Goal: Ask a question: Seek information or help from site administrators or community

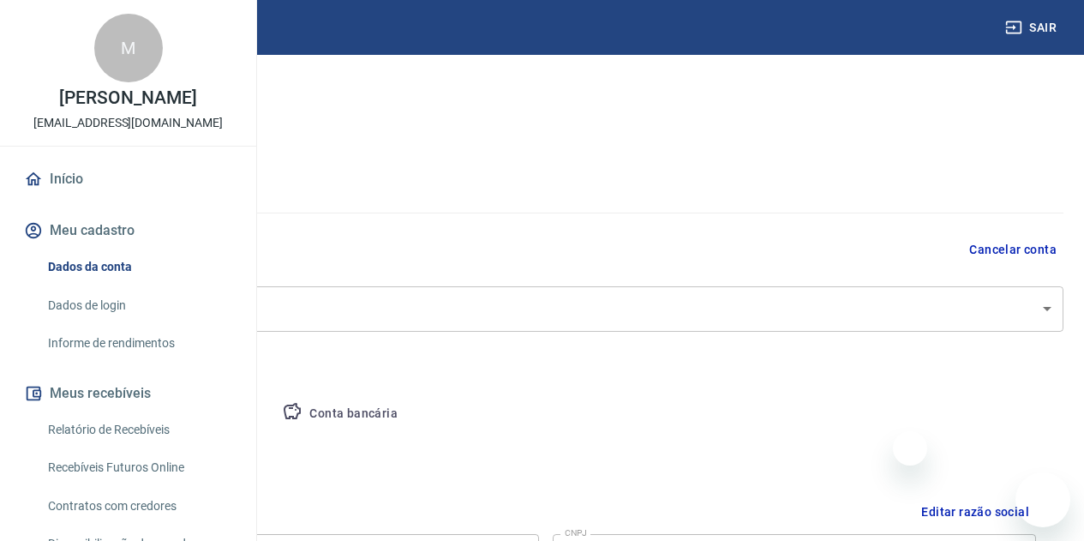
select select "SP"
select select "business"
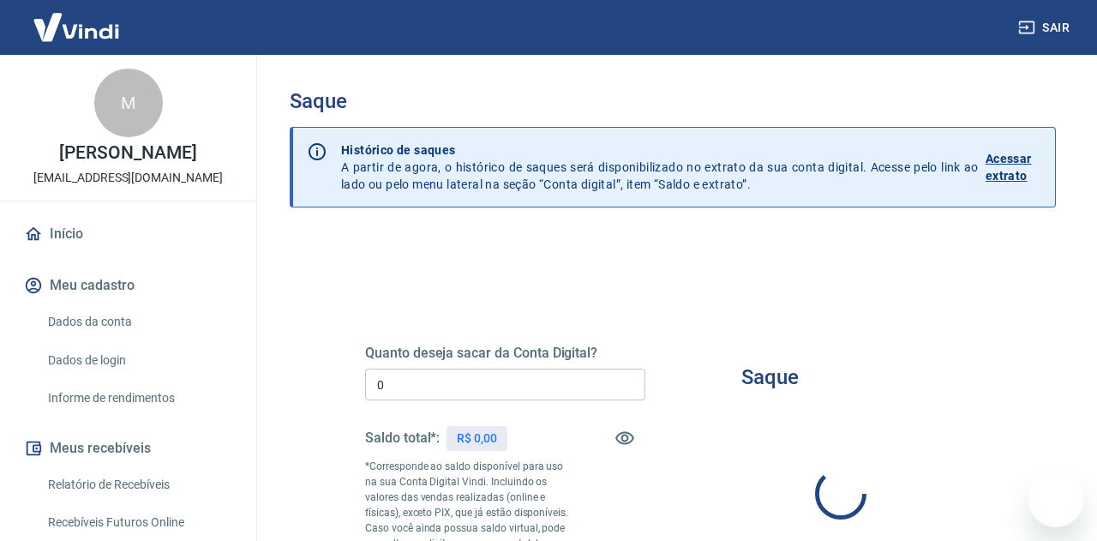
type input "R$ 0,00"
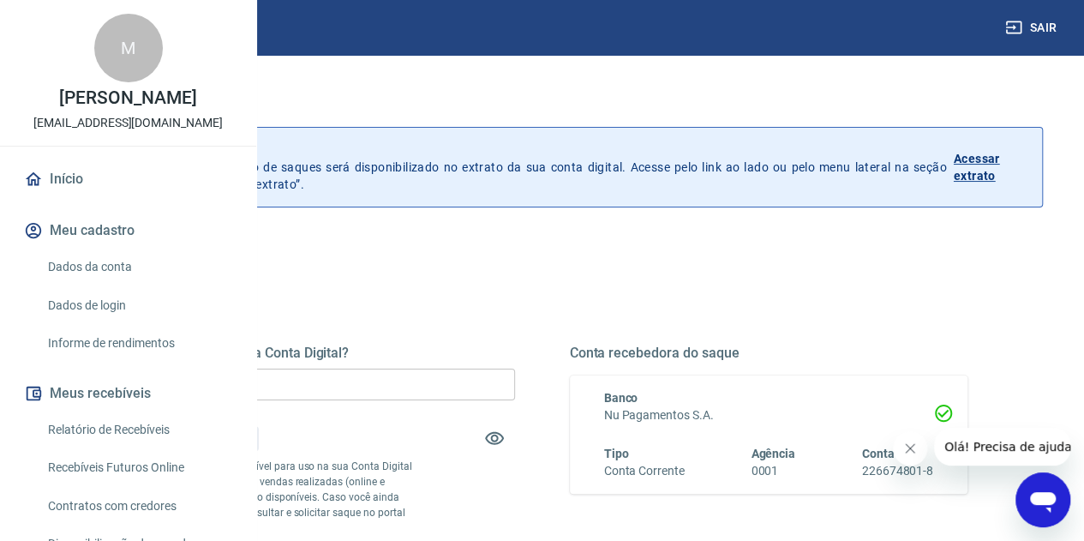
click at [1033, 490] on icon "Abrir janela de mensagens" at bounding box center [1042, 499] width 31 height 31
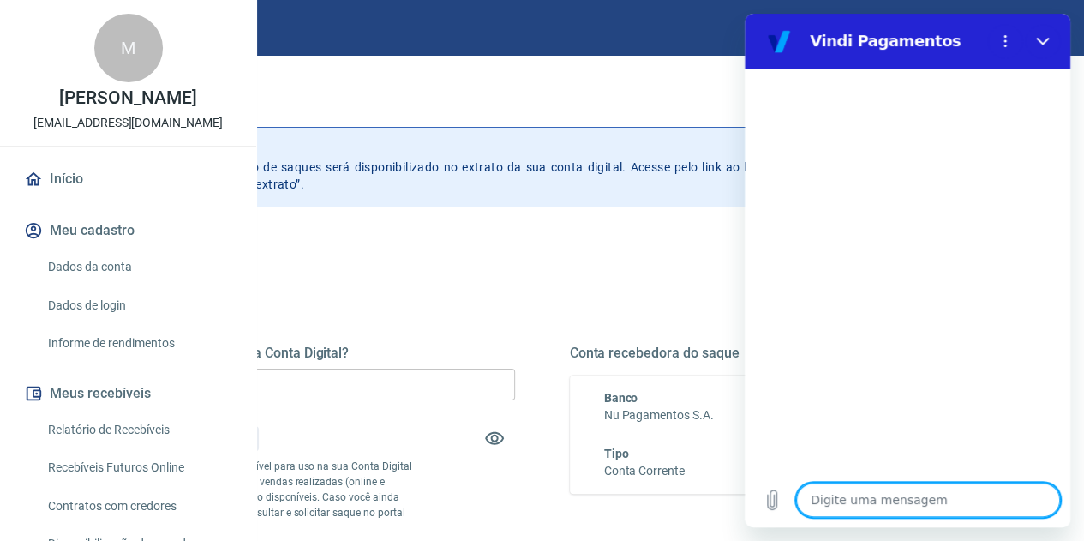
click at [878, 500] on textarea at bounding box center [928, 499] width 264 height 34
type textarea "a"
type textarea "x"
type textarea "an"
type textarea "x"
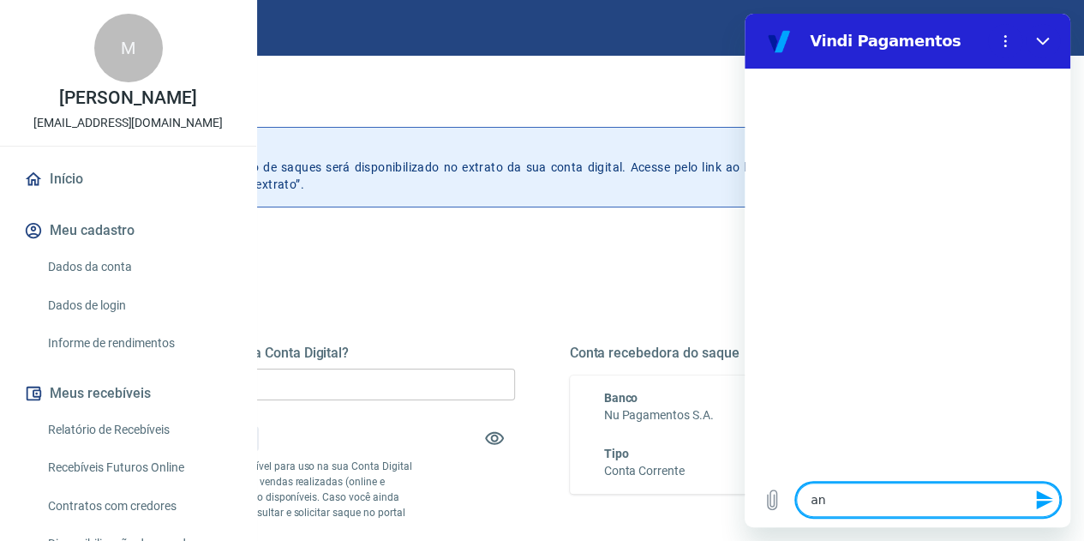
type textarea "ant"
type textarea "x"
type textarea "ante"
type textarea "x"
type textarea "antec"
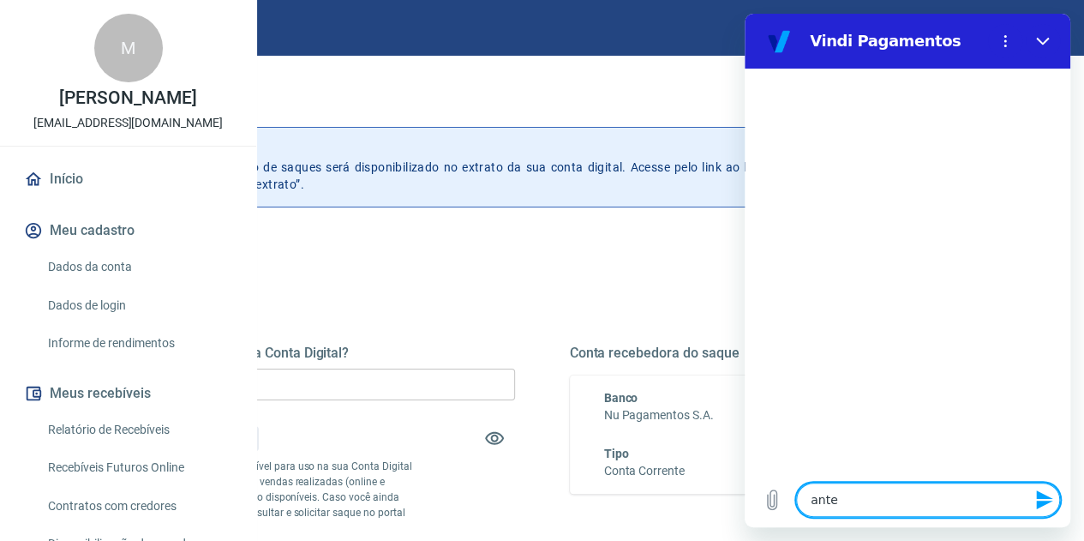
type textarea "x"
type textarea "anteci"
type textarea "x"
type textarea "antecip"
type textarea "x"
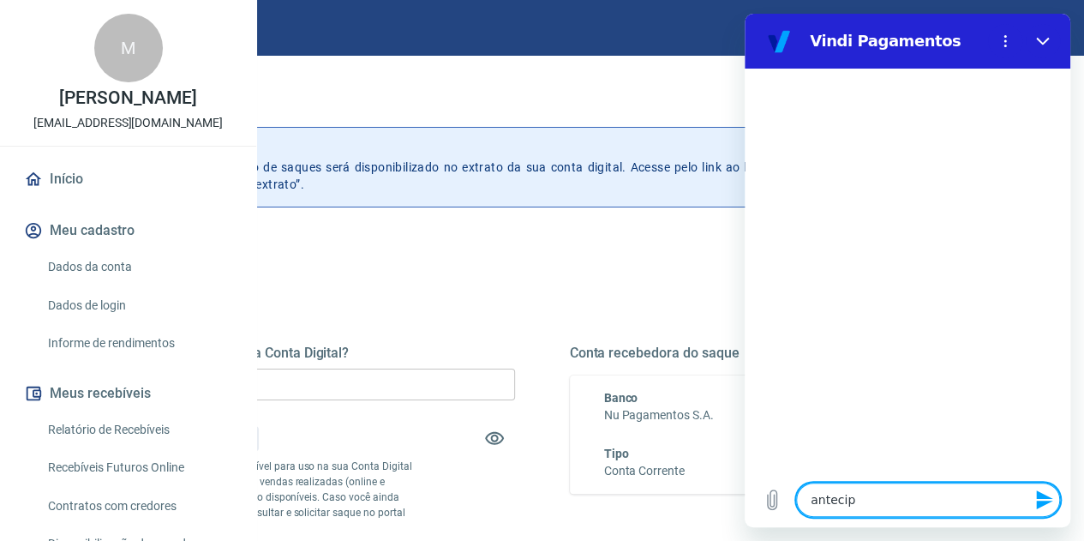
type textarea "antecipa"
type textarea "x"
type textarea "antecipaç"
type textarea "x"
type textarea "antecipaçã"
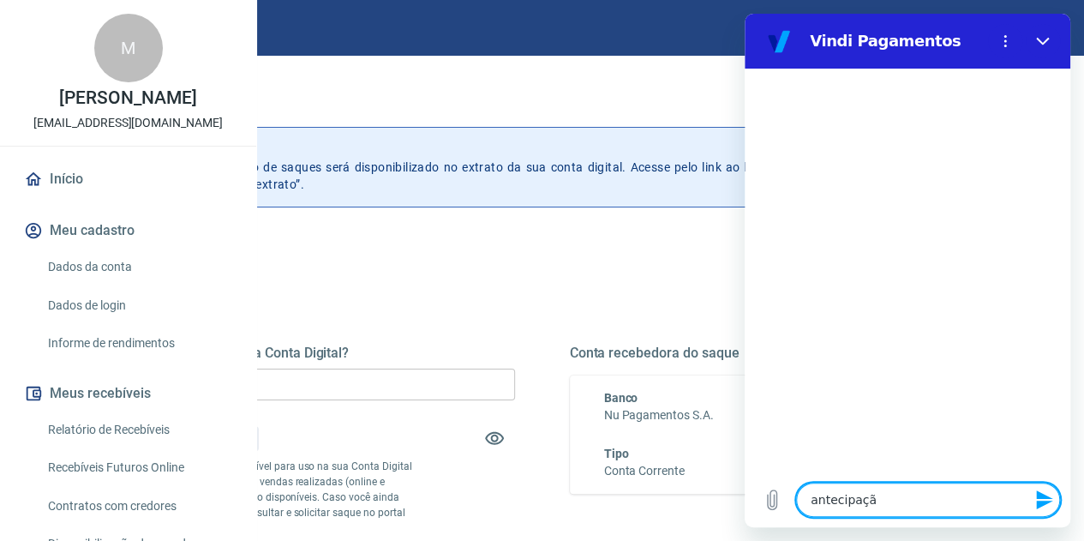
type textarea "x"
type textarea "antecipação"
type textarea "x"
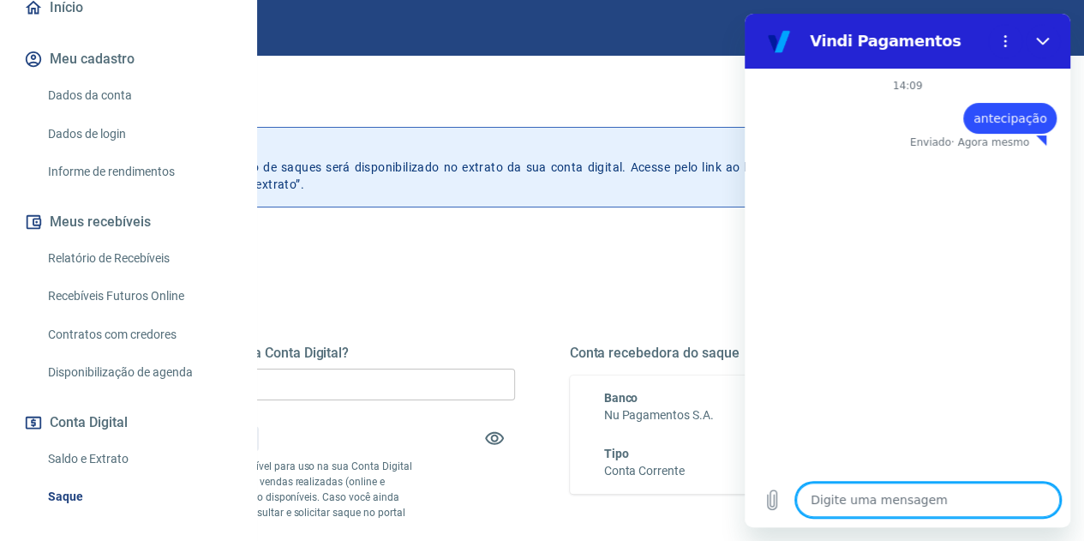
scroll to position [370, 0]
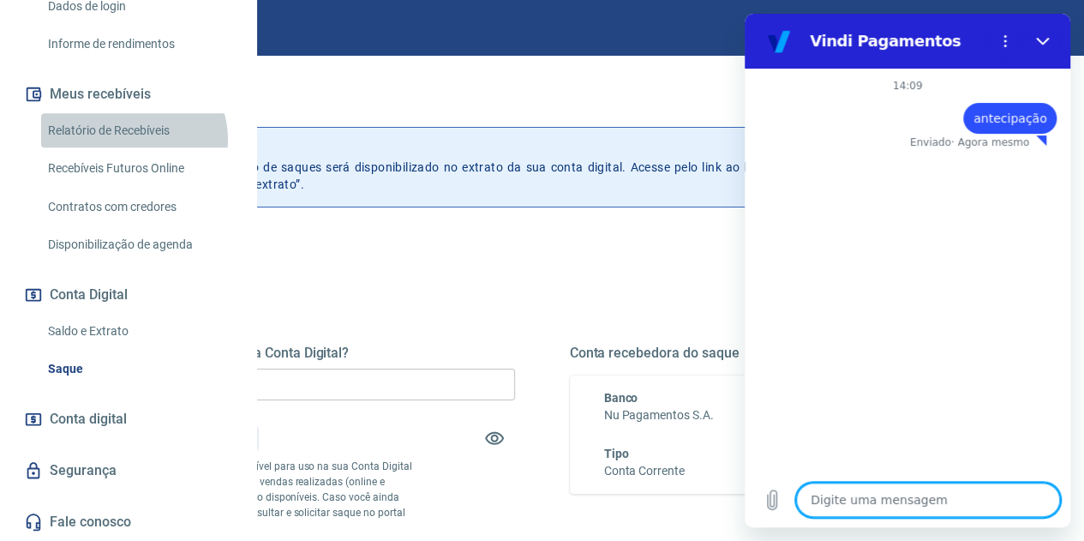
click at [132, 140] on link "Relatório de Recebíveis" at bounding box center [138, 130] width 195 height 35
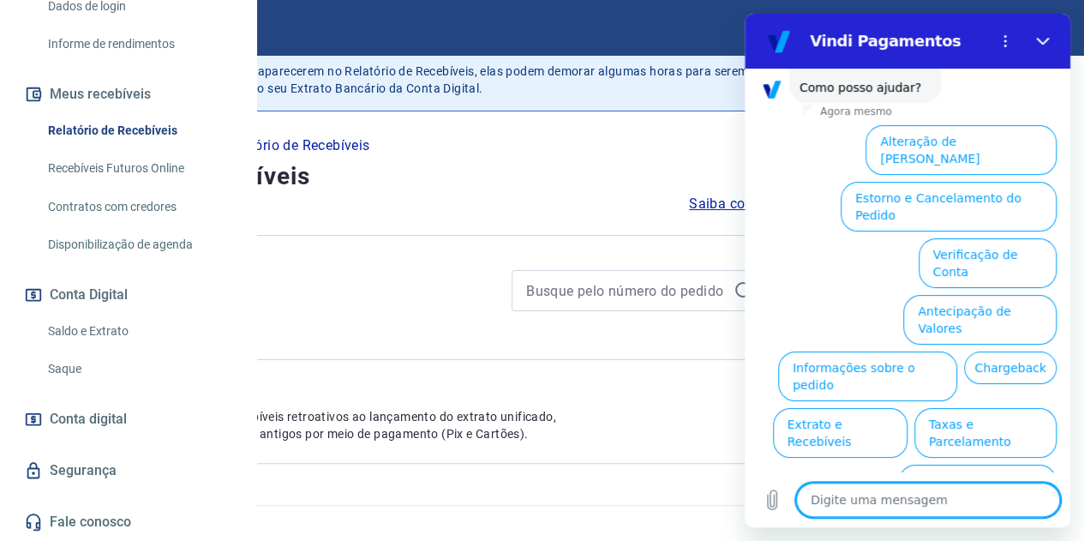
scroll to position [43, 0]
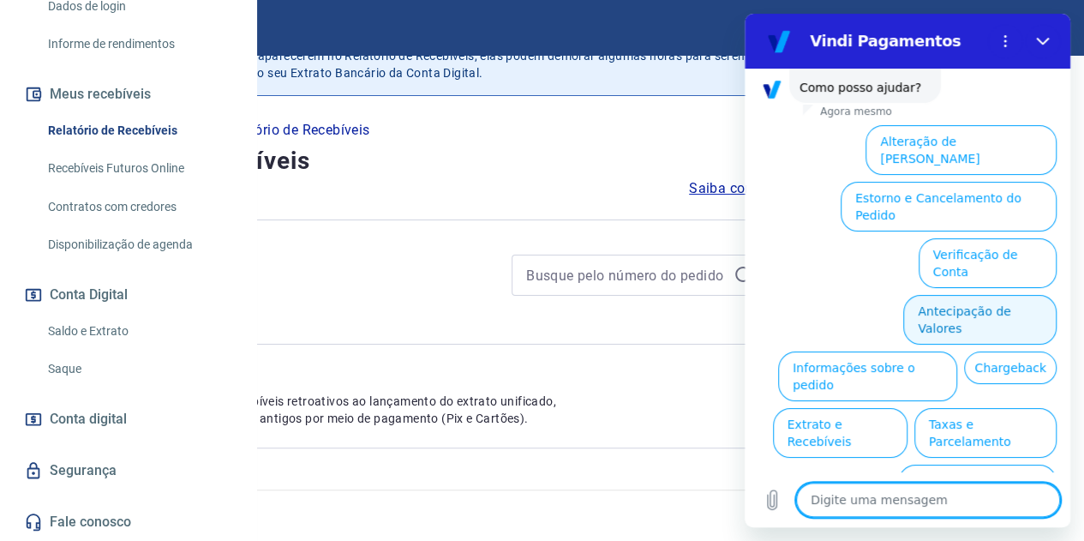
click at [991, 295] on button "Antecipação de Valores" at bounding box center [979, 320] width 153 height 50
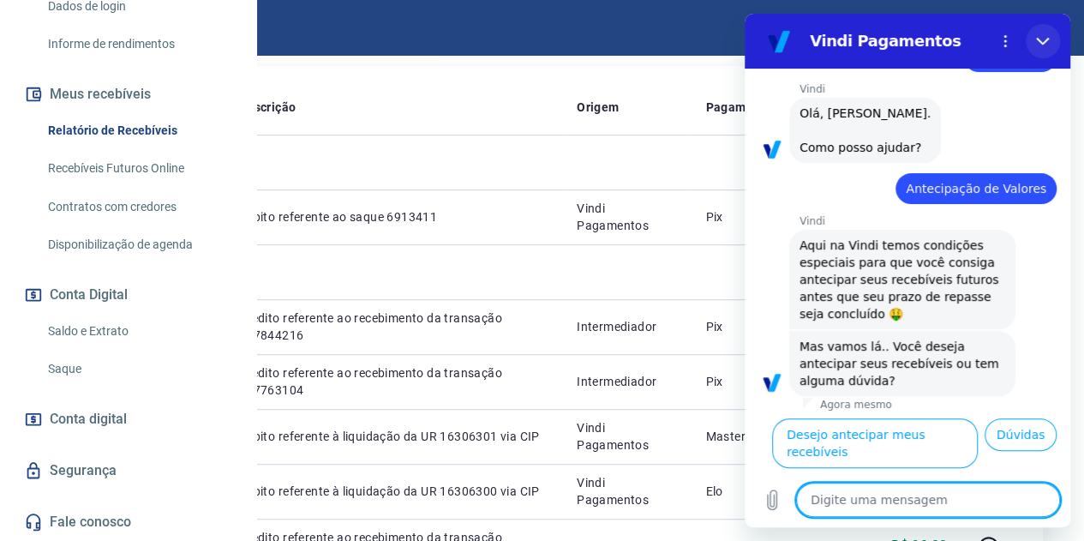
scroll to position [82, 0]
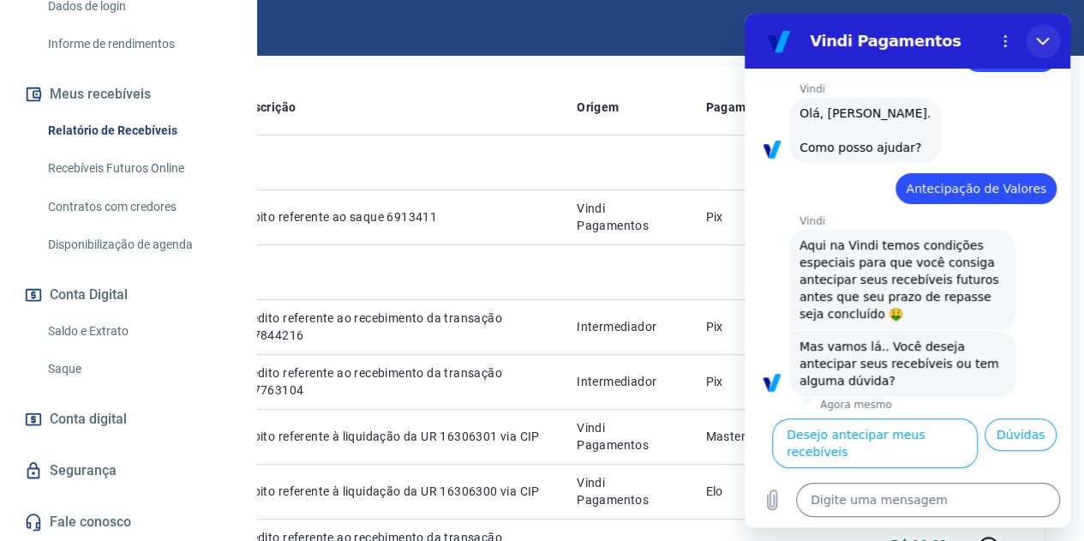
click at [1040, 39] on icon "Fechar" at bounding box center [1043, 41] width 14 height 14
type textarea "x"
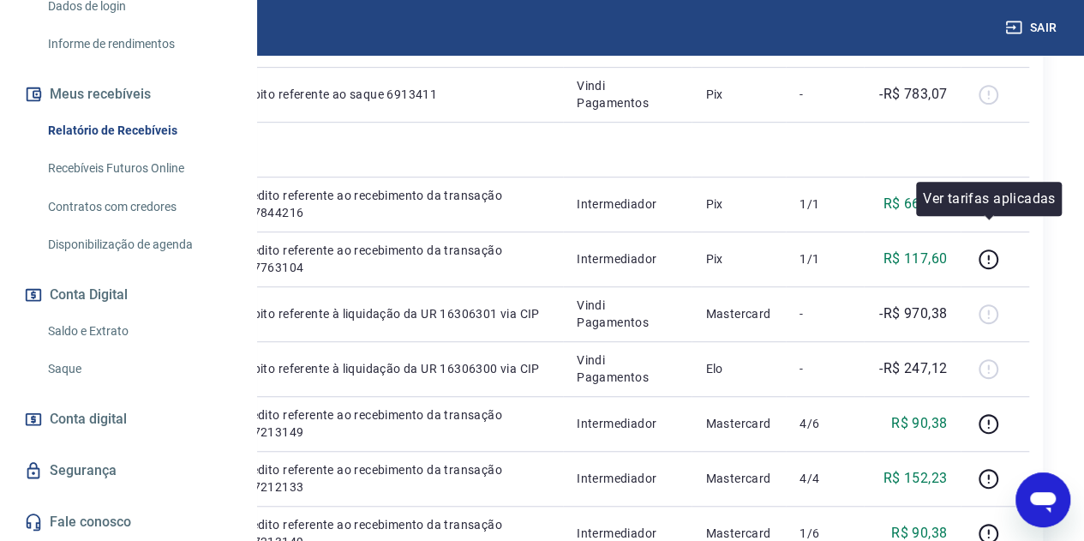
scroll to position [386, 0]
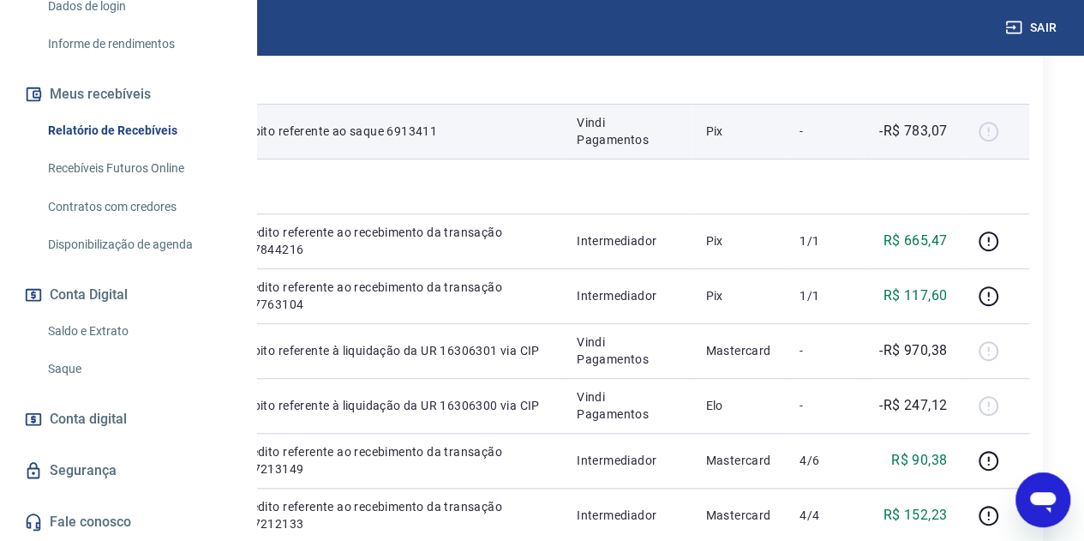
click at [991, 138] on div at bounding box center [994, 130] width 41 height 27
copy p "saque 6913411"
drag, startPoint x: 535, startPoint y: 161, endPoint x: 481, endPoint y: 144, distance: 56.6
click at [481, 144] on td "Débito referente ao saque 6913411" at bounding box center [394, 131] width 338 height 55
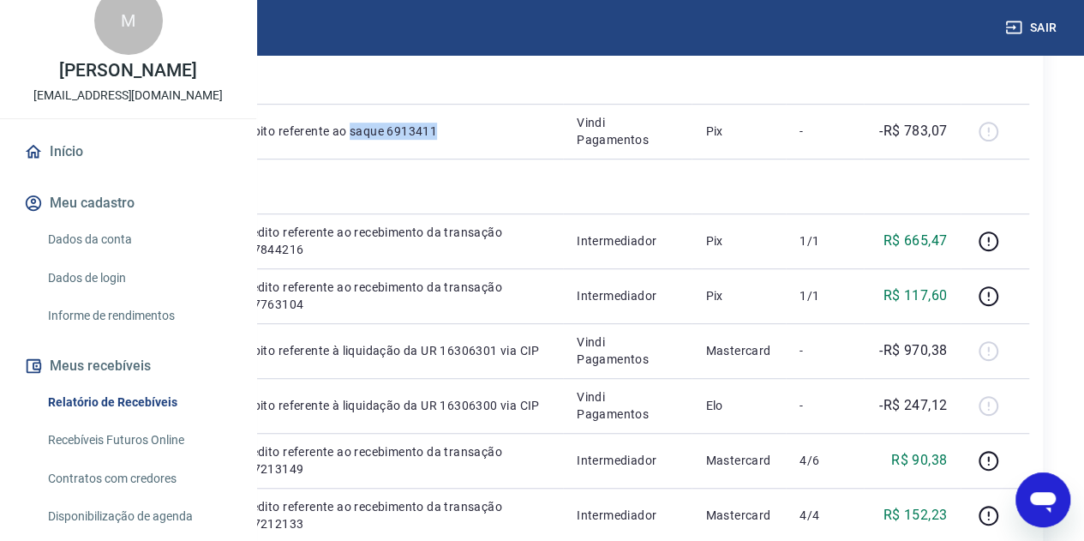
scroll to position [284, 0]
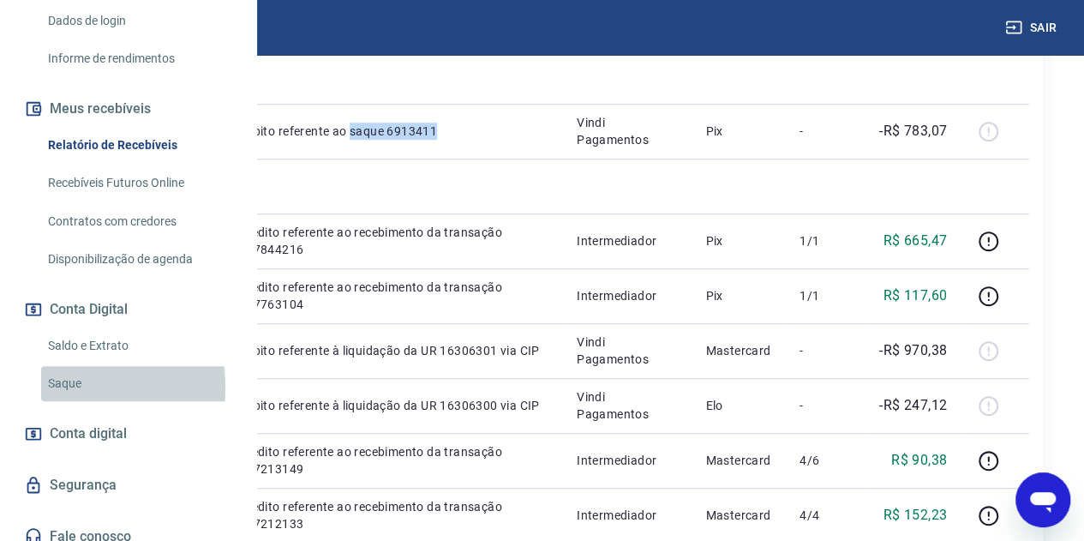
click at [55, 401] on link "Saque" at bounding box center [138, 383] width 195 height 35
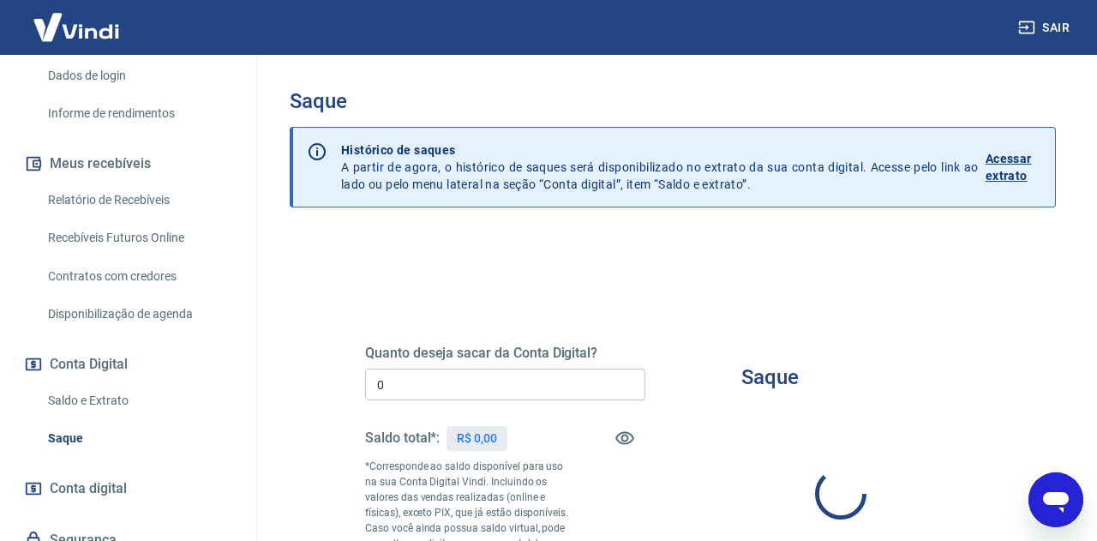
type input "R$ 0,00"
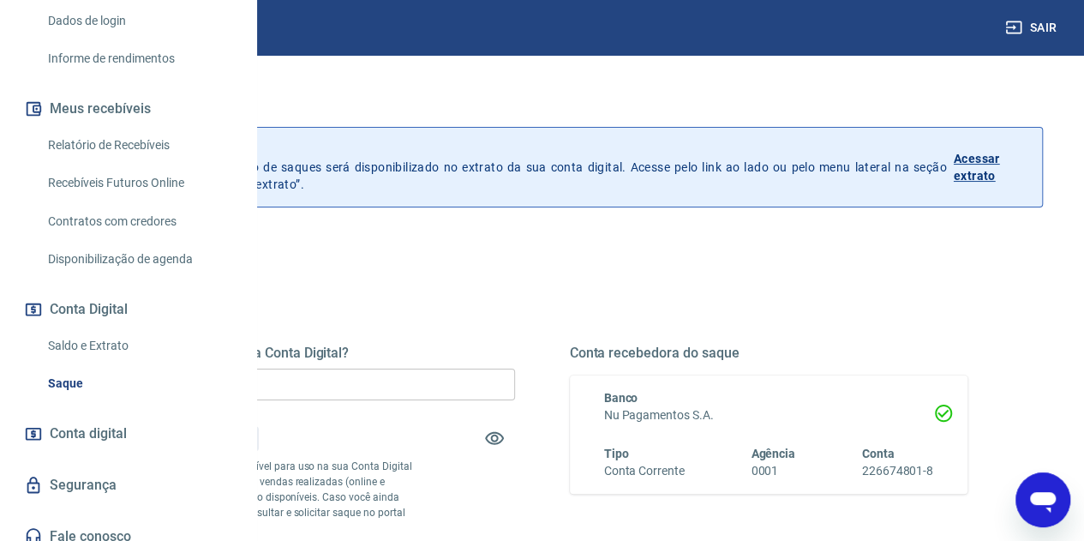
click at [995, 171] on p "Acessar extrato" at bounding box center [991, 167] width 75 height 34
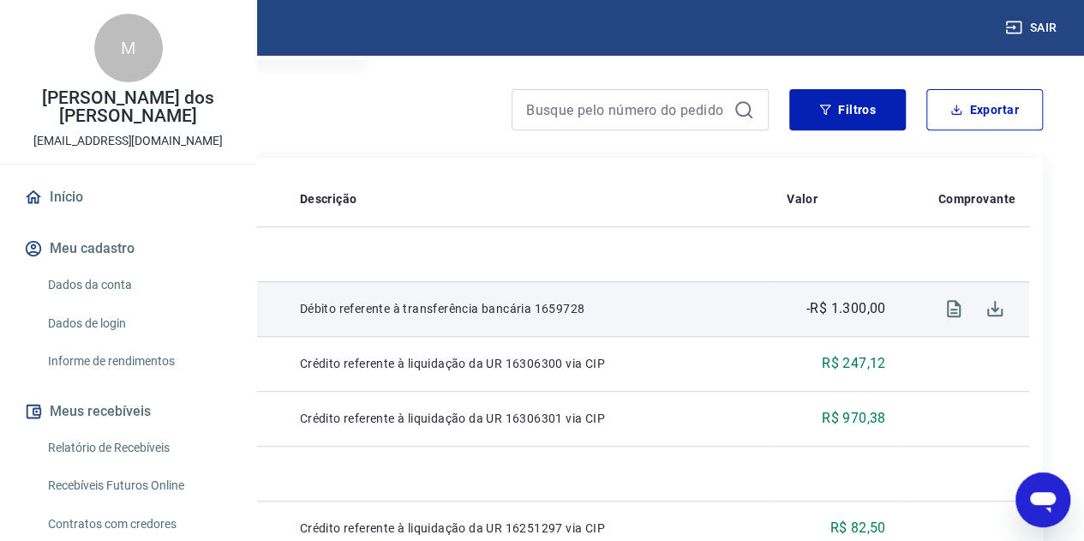
scroll to position [343, 0]
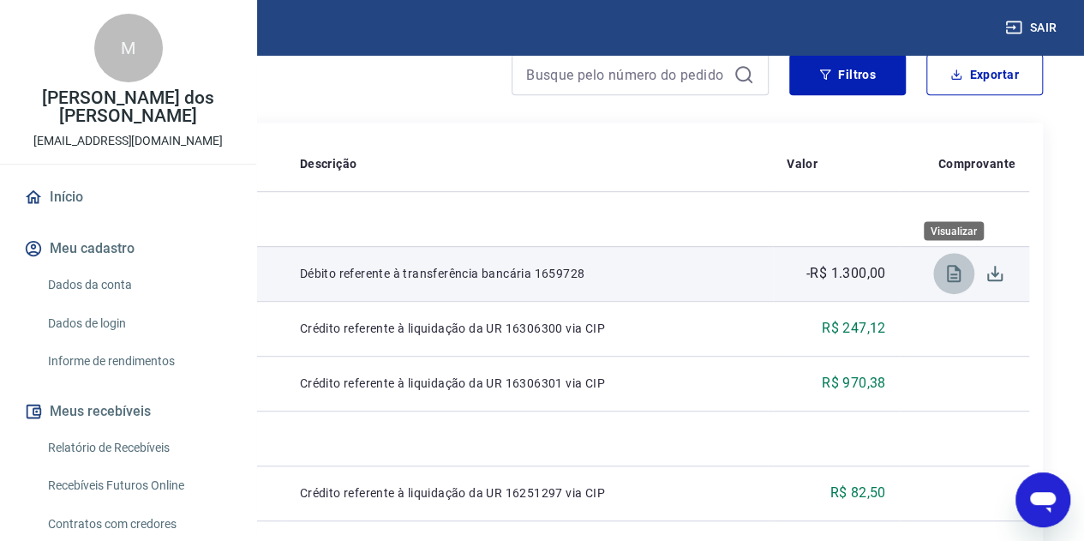
click at [947, 279] on icon "Visualizar" at bounding box center [954, 273] width 14 height 17
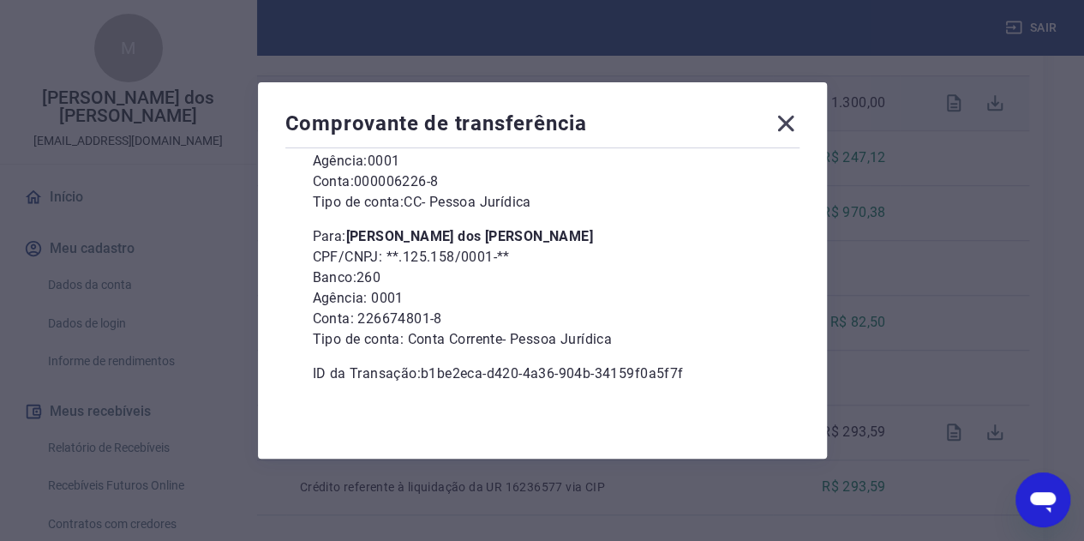
scroll to position [514, 0]
click at [793, 124] on icon at bounding box center [785, 124] width 16 height 16
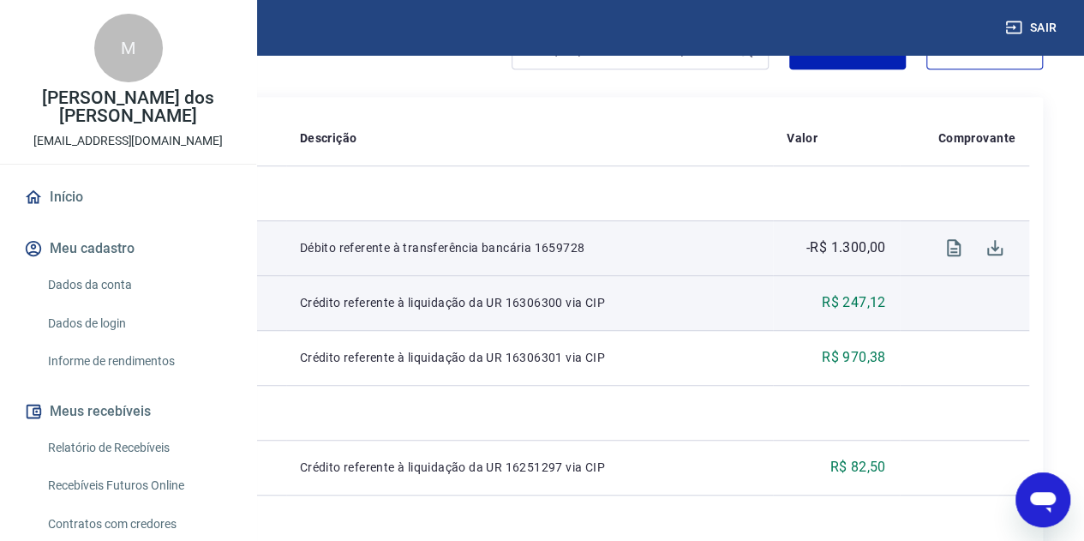
scroll to position [343, 0]
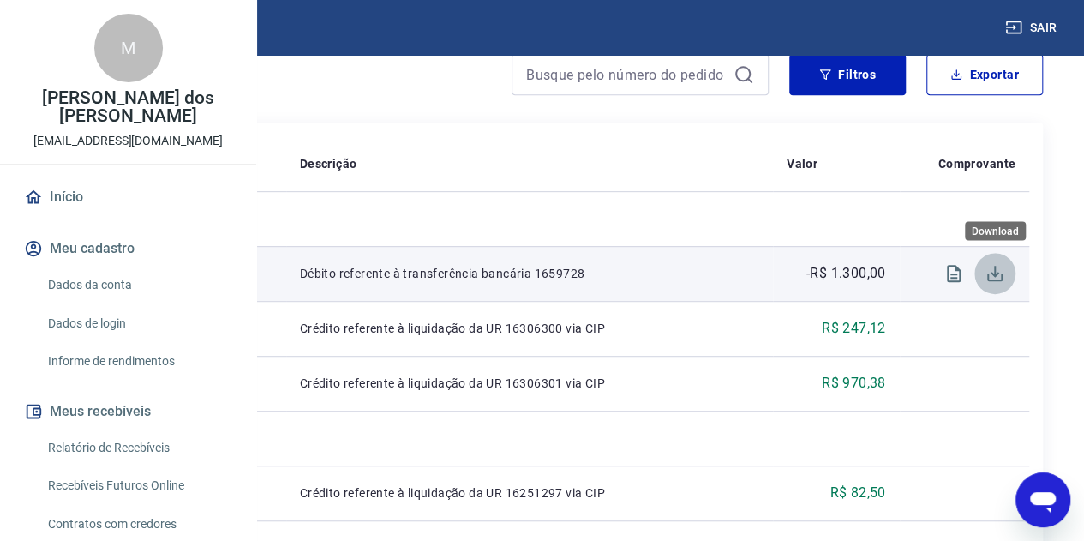
click at [1002, 276] on icon "Download" at bounding box center [994, 273] width 15 height 15
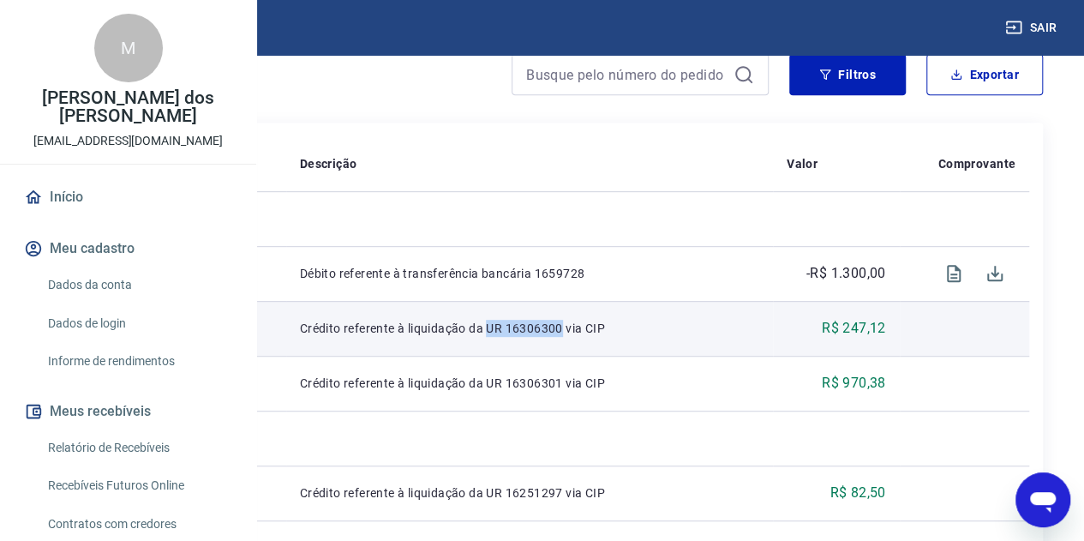
drag, startPoint x: 700, startPoint y: 314, endPoint x: 773, endPoint y: 316, distance: 72.9
click at [759, 320] on p "Crédito referente à liquidação da UR 16306300 via CIP" at bounding box center [529, 328] width 459 height 17
copy p "UR 16306300"
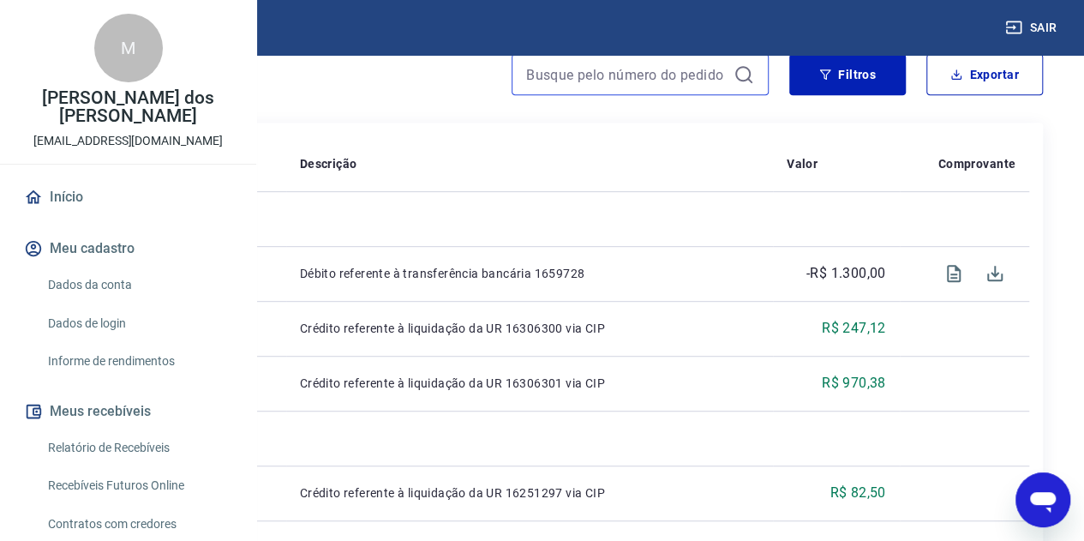
click at [646, 64] on input at bounding box center [626, 75] width 201 height 26
paste input "UR 16306300"
type input "UR 16306300"
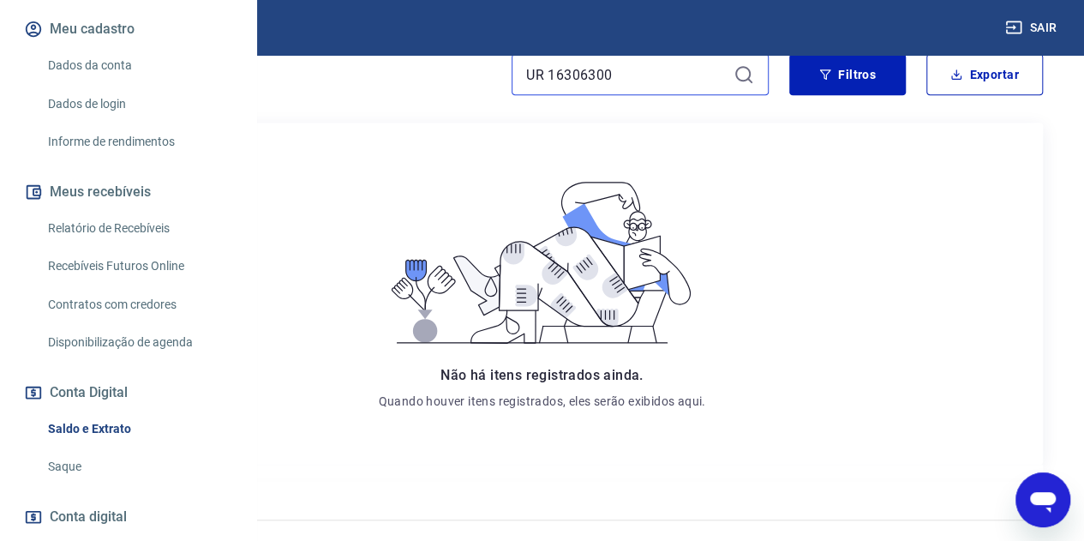
scroll to position [257, 0]
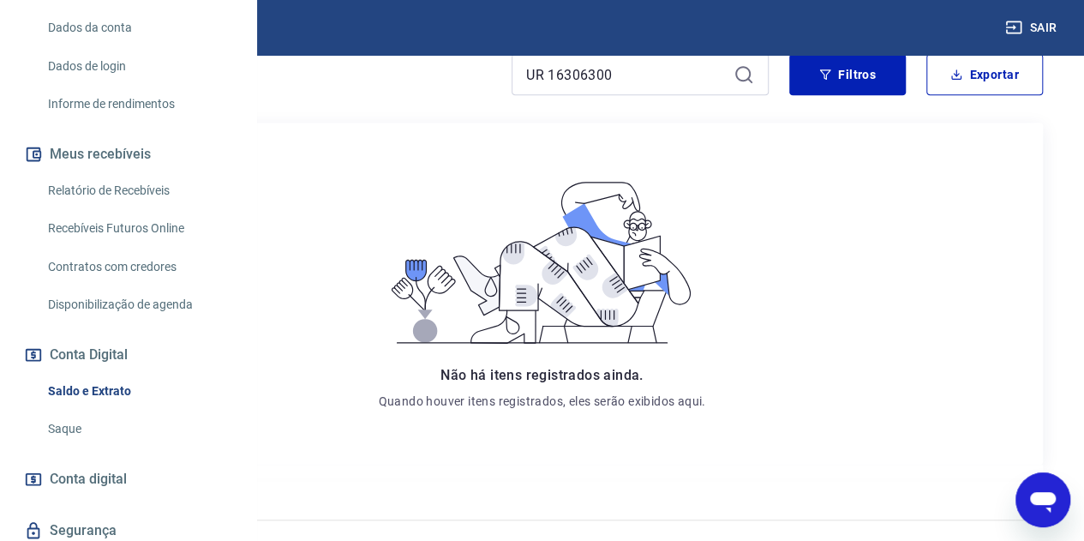
click at [95, 322] on link "Disponibilização de agenda" at bounding box center [138, 304] width 195 height 35
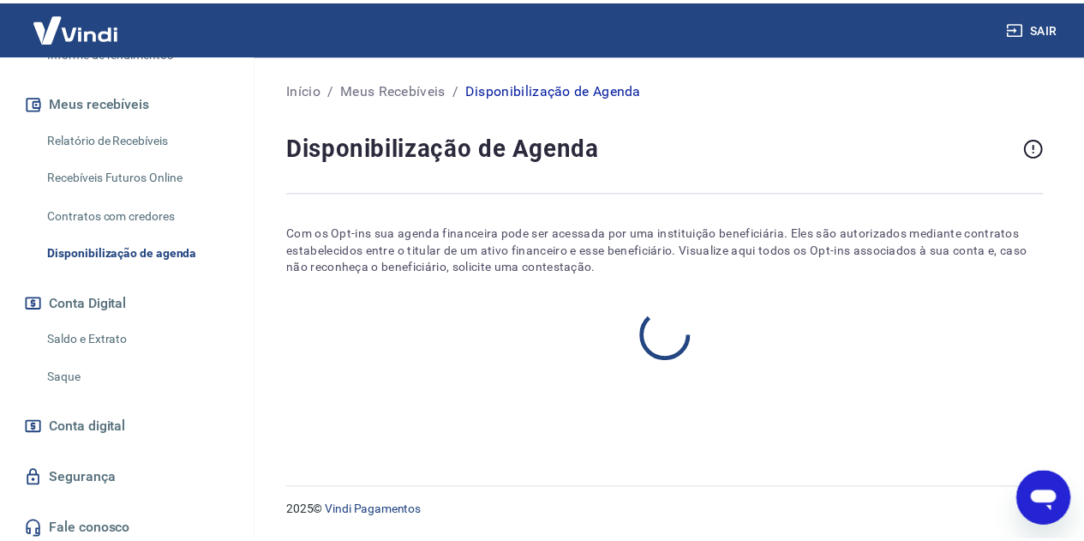
scroll to position [370, 0]
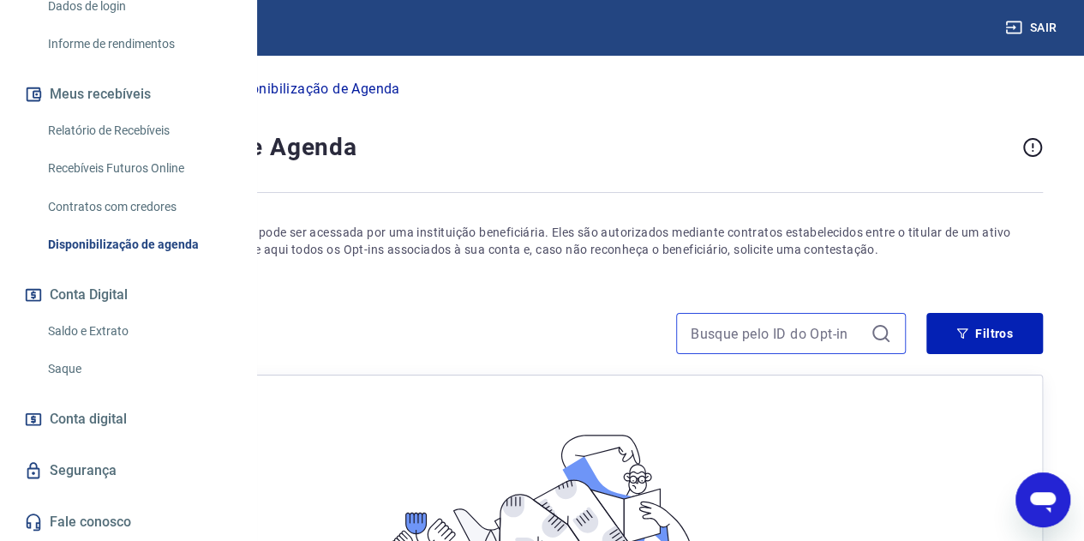
click at [747, 344] on input at bounding box center [777, 333] width 173 height 26
paste input "UR 16306300"
type input "UR 16306300"
click at [886, 343] on icon at bounding box center [881, 333] width 21 height 21
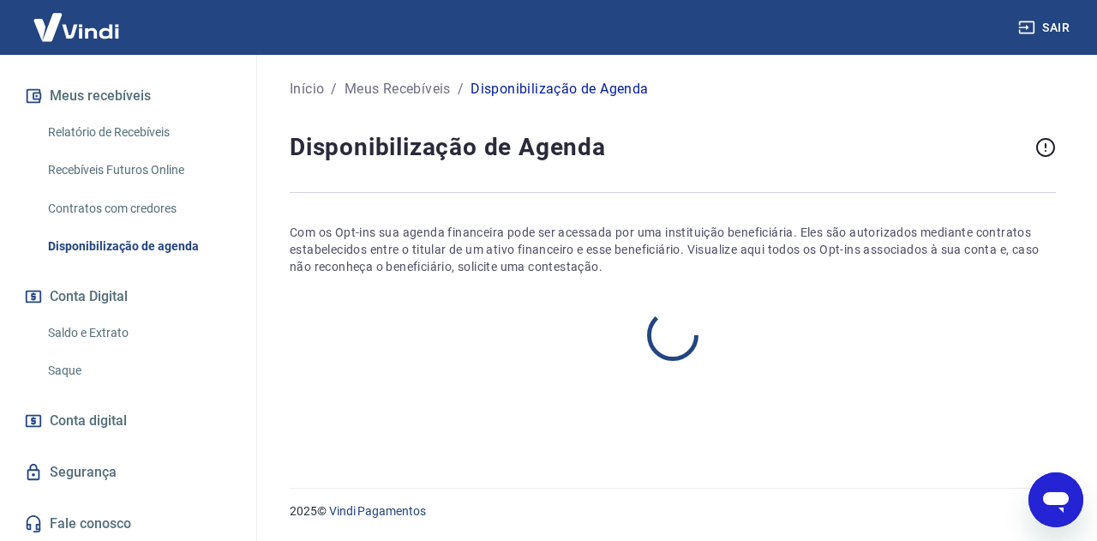
click at [866, 354] on div at bounding box center [673, 334] width 766 height 51
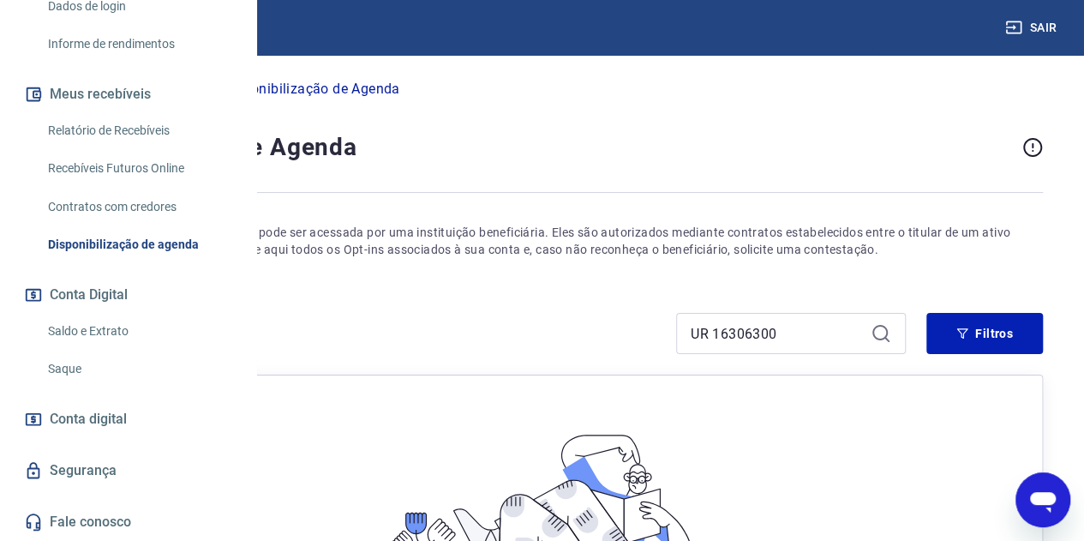
scroll to position [199, 0]
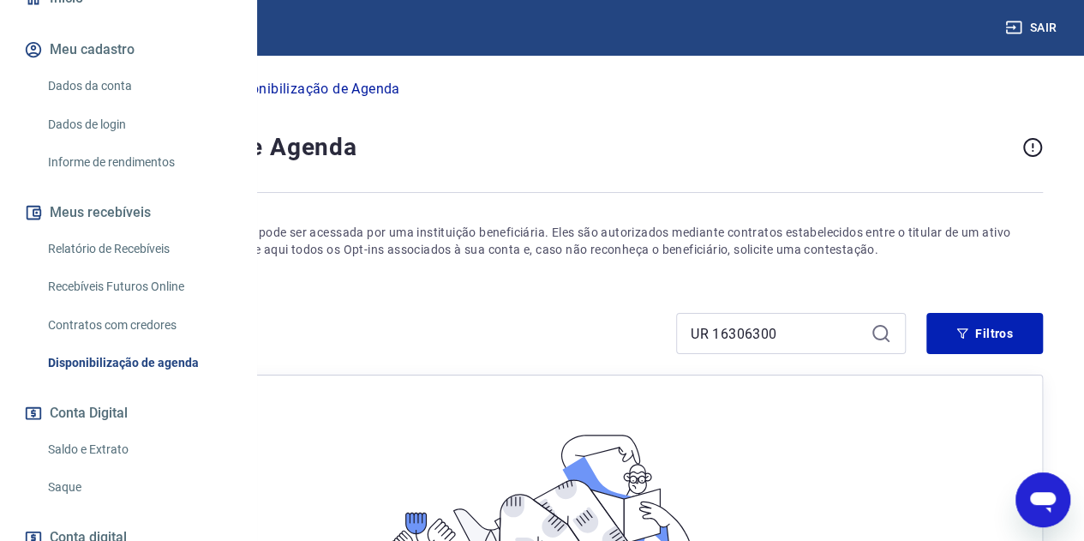
click at [137, 304] on link "Recebíveis Futuros Online" at bounding box center [138, 286] width 195 height 35
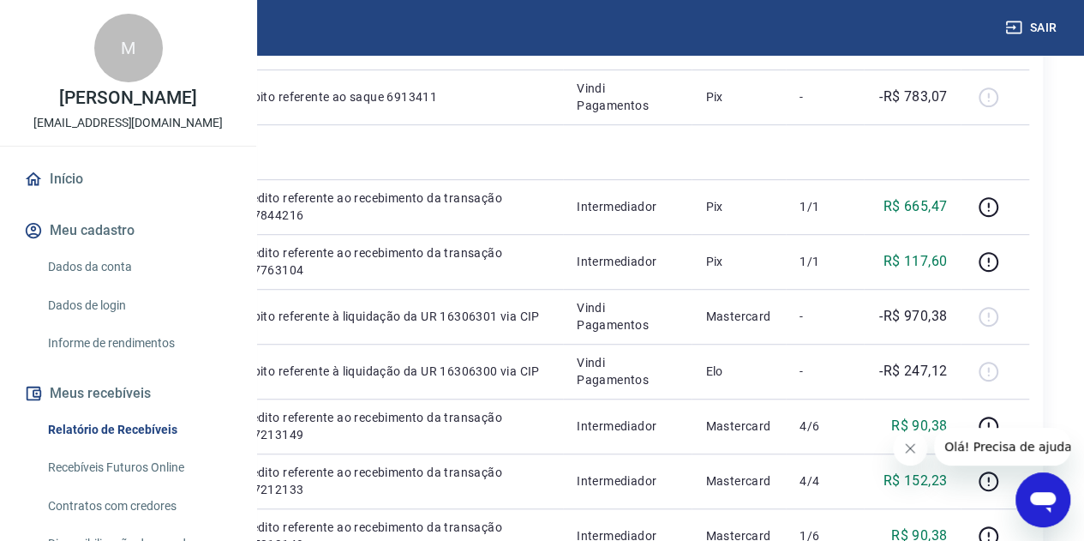
scroll to position [257, 0]
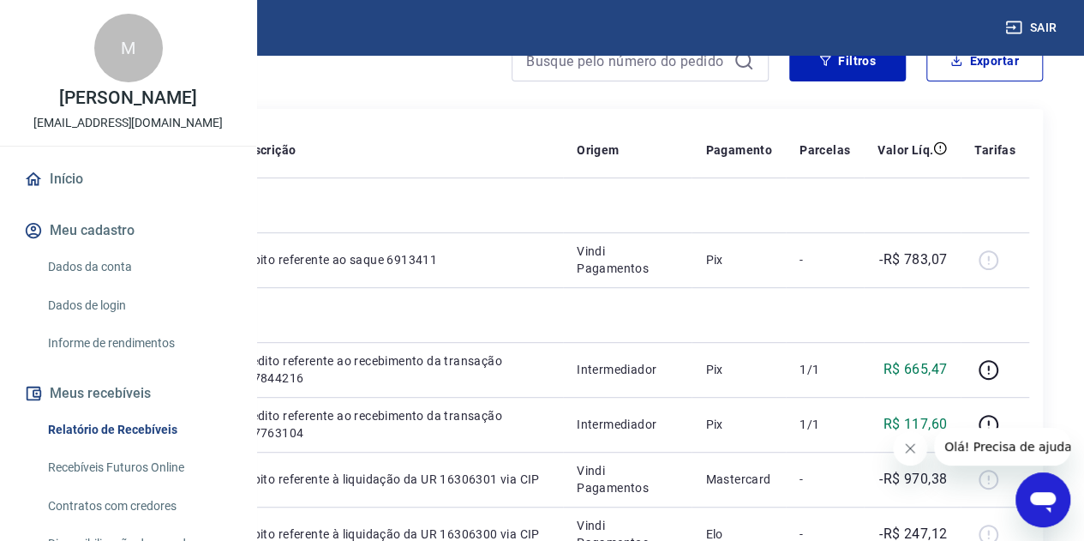
click at [981, 446] on span "Olá! Precisa de ajuda?" at bounding box center [1011, 447] width 134 height 14
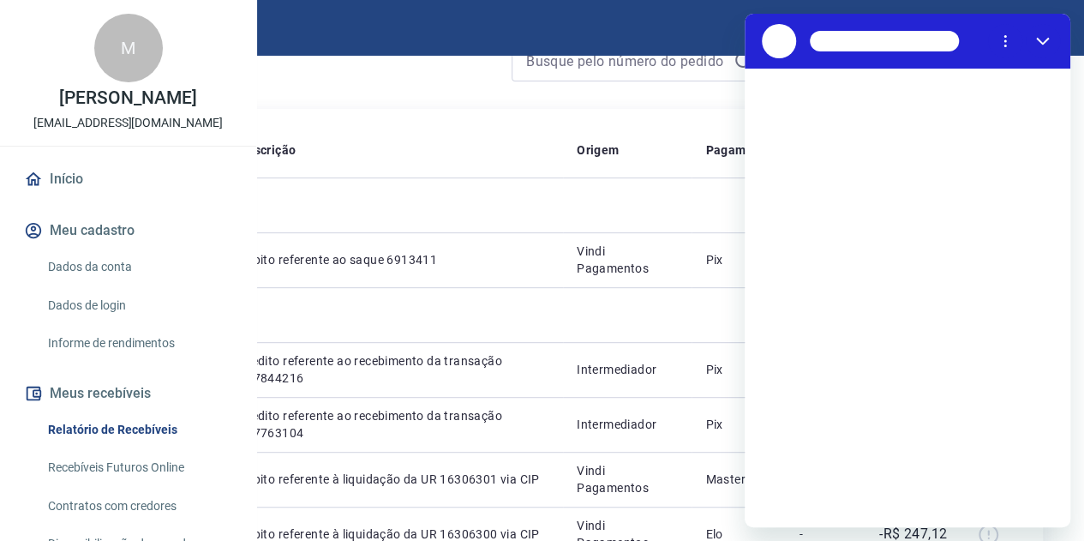
scroll to position [0, 0]
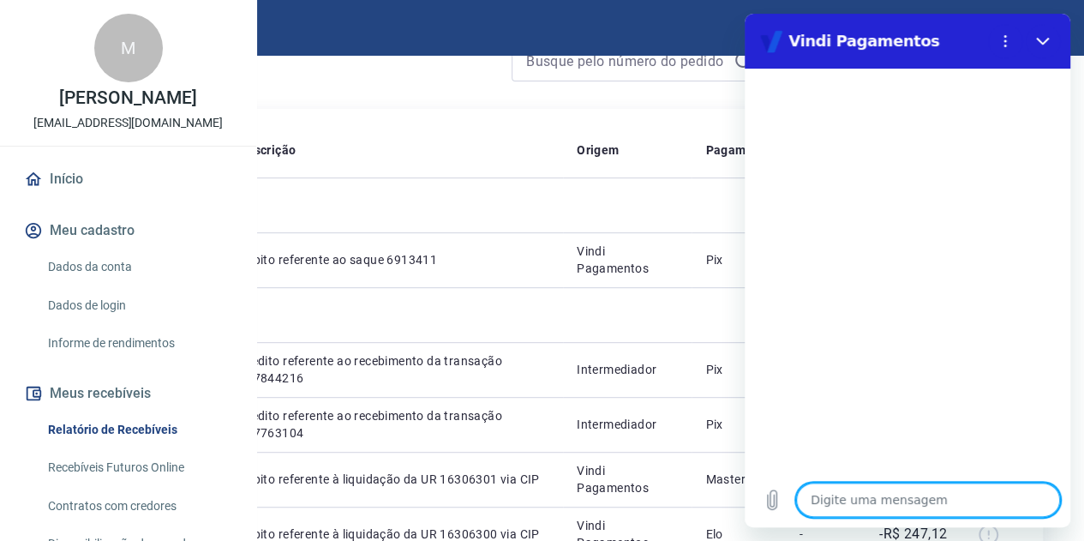
click at [842, 510] on textarea at bounding box center [928, 499] width 264 height 34
type textarea "a"
type textarea "x"
type textarea "an"
type textarea "x"
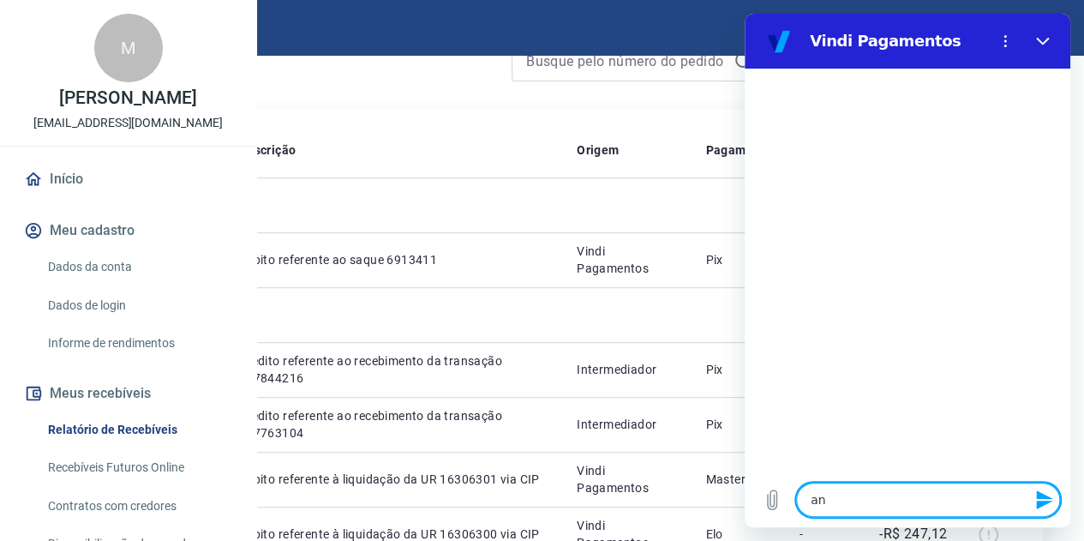
type textarea "ant"
type textarea "x"
type textarea "ante"
type textarea "x"
type textarea "antec"
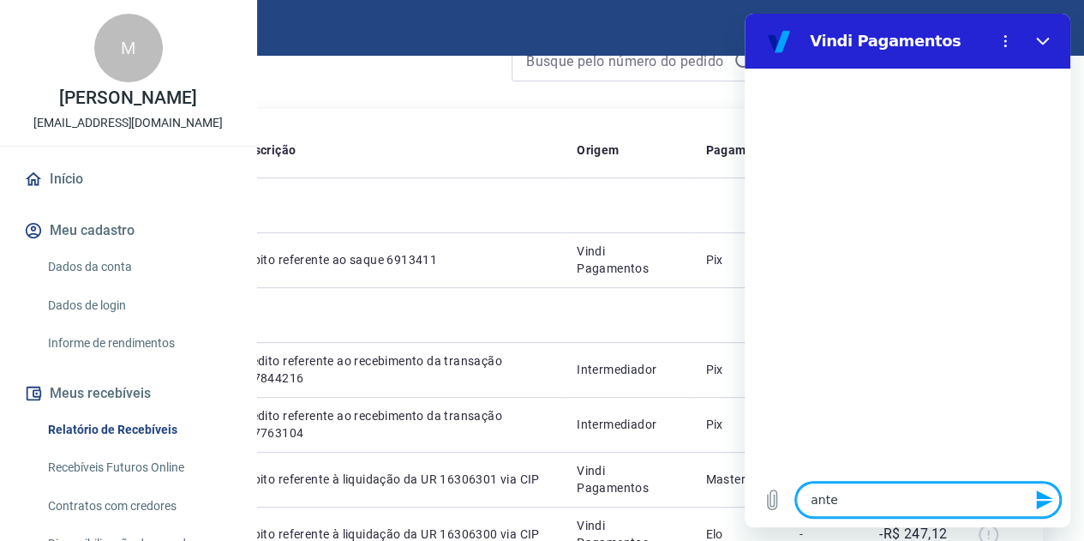
type textarea "x"
type textarea "anteci"
type textarea "x"
type textarea "antecip"
type textarea "x"
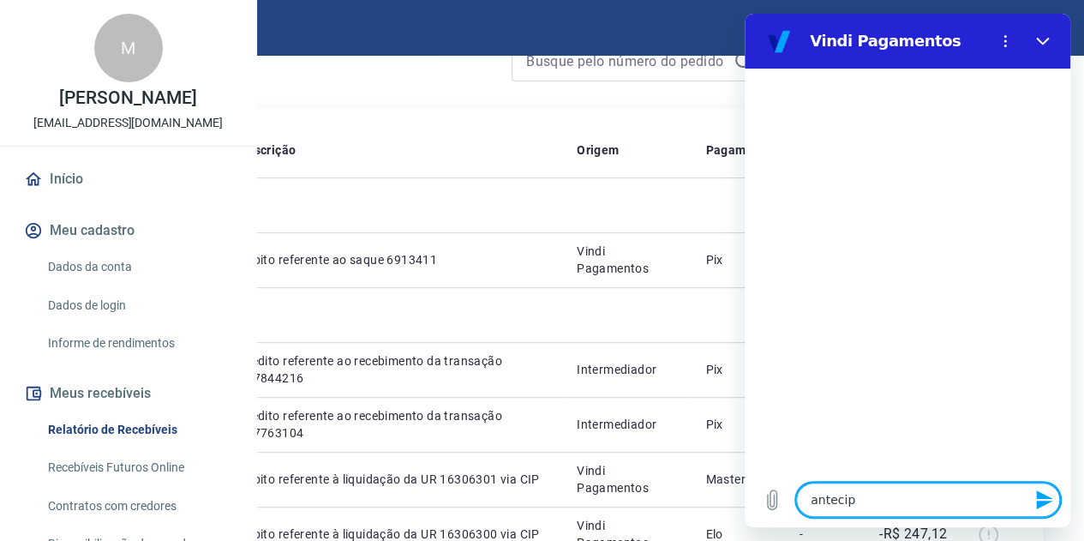
type textarea "antecipa"
type textarea "x"
type textarea "antecipaç"
type textarea "x"
type textarea "antecipaçã"
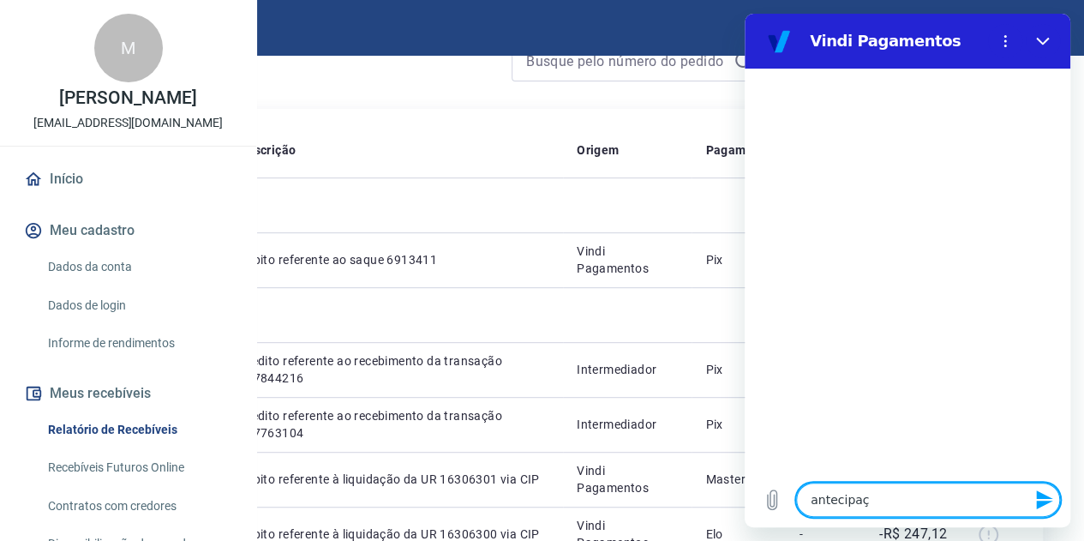
type textarea "x"
type textarea "antecipação"
type textarea "x"
type textarea "antecipação"
type textarea "x"
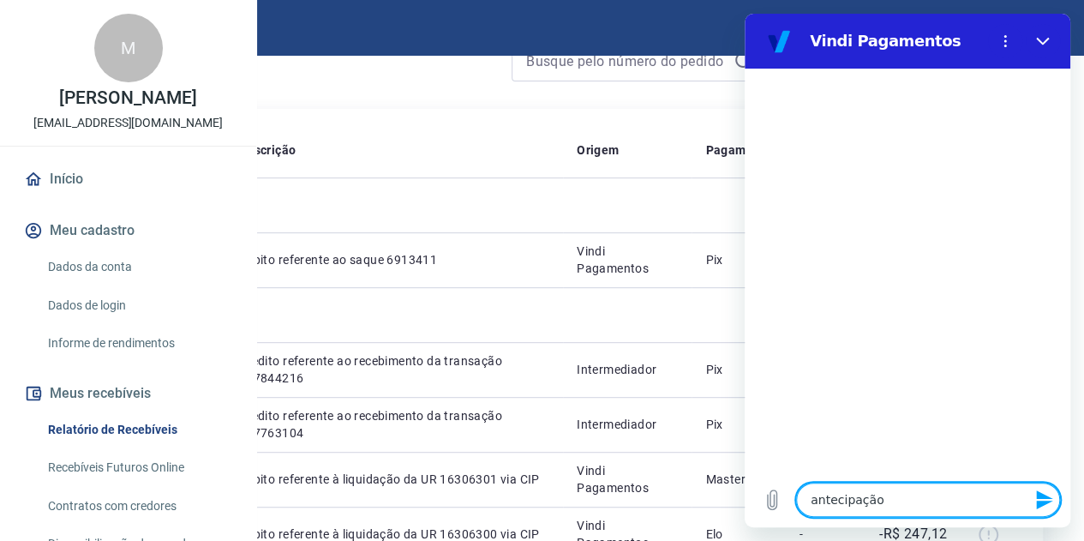
type textarea "antecipação d"
type textarea "x"
type textarea "antecipação de"
type textarea "x"
type textarea "antecipação de"
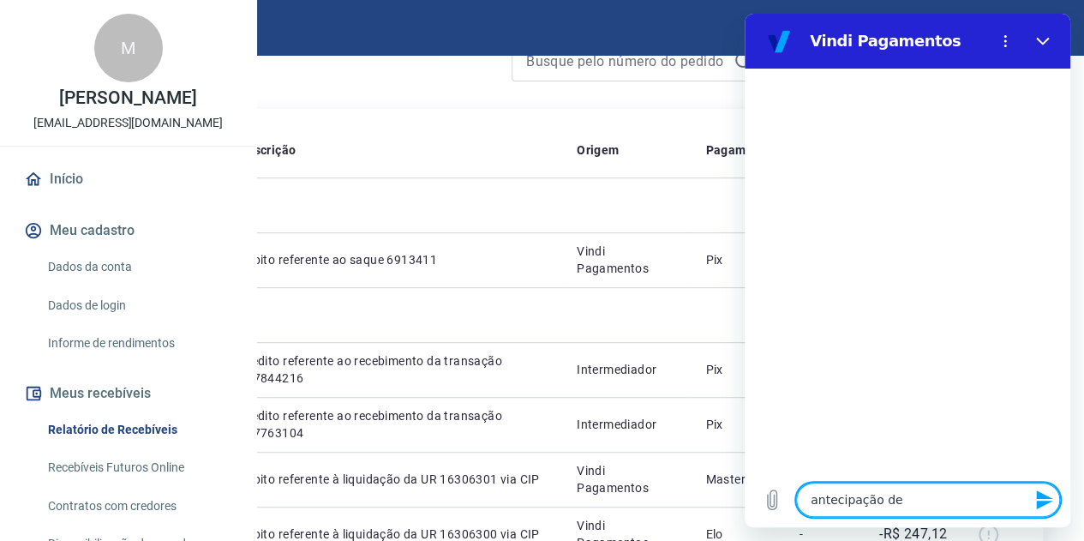
type textarea "x"
type textarea "antecipação de r"
type textarea "x"
type textarea "antecipação de re"
type textarea "x"
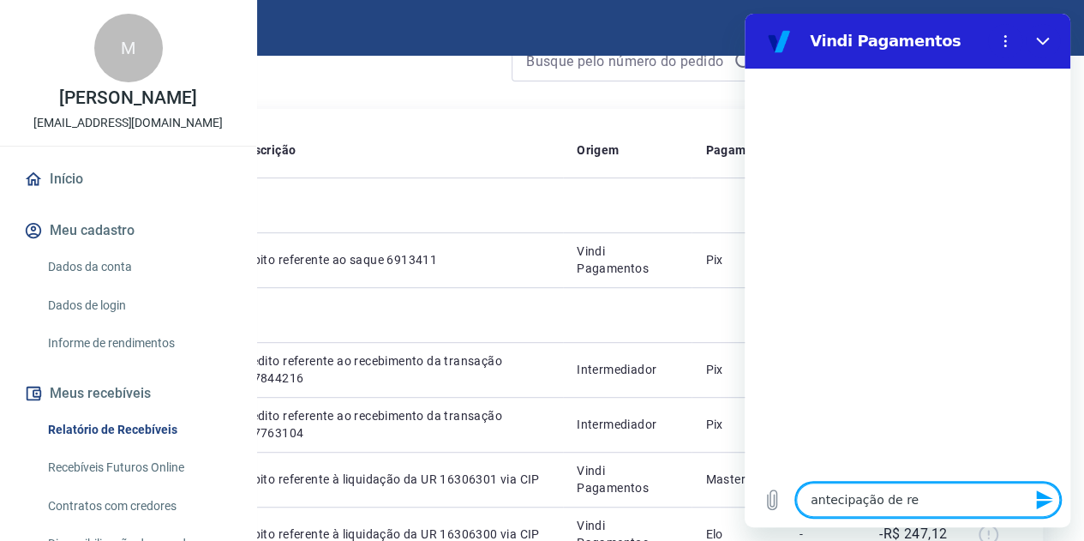
type textarea "antecipação de rec"
type textarea "x"
type textarea "antecipação de rece"
type textarea "x"
type textarea "antecipação de receb"
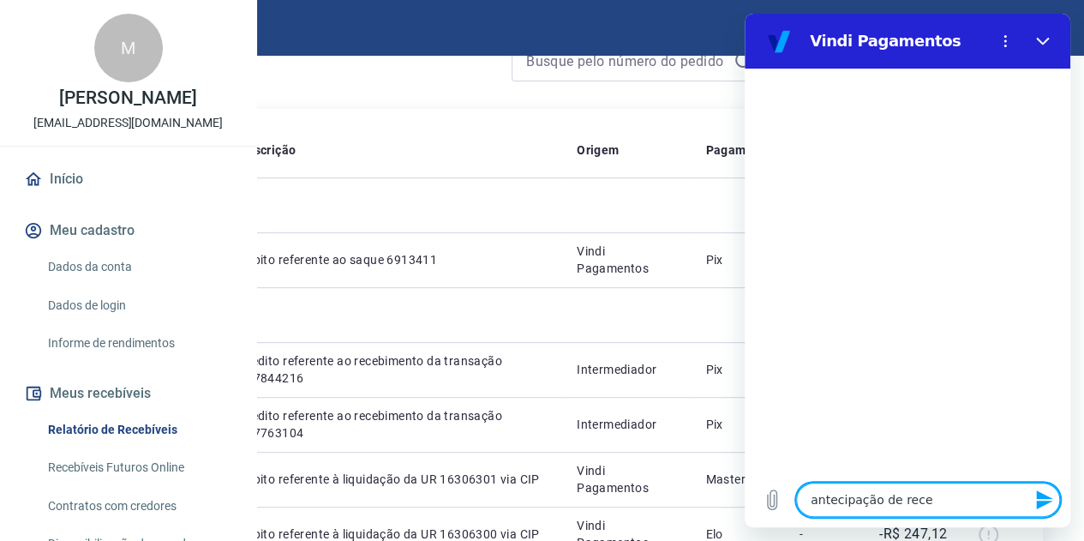
type textarea "x"
type textarea "antecipação de recebi"
type textarea "x"
type textarea "antecipação de recebiv"
type textarea "x"
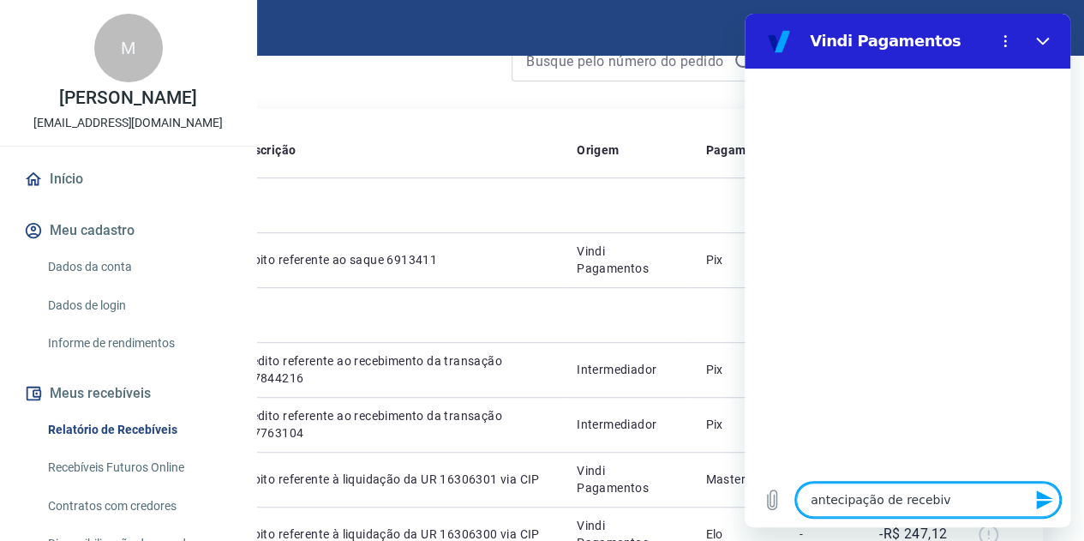
type textarea "antecipação de recebivv"
type textarea "x"
type textarea "antecipação de recebivve"
type textarea "x"
type textarea "antecipação de recebivv"
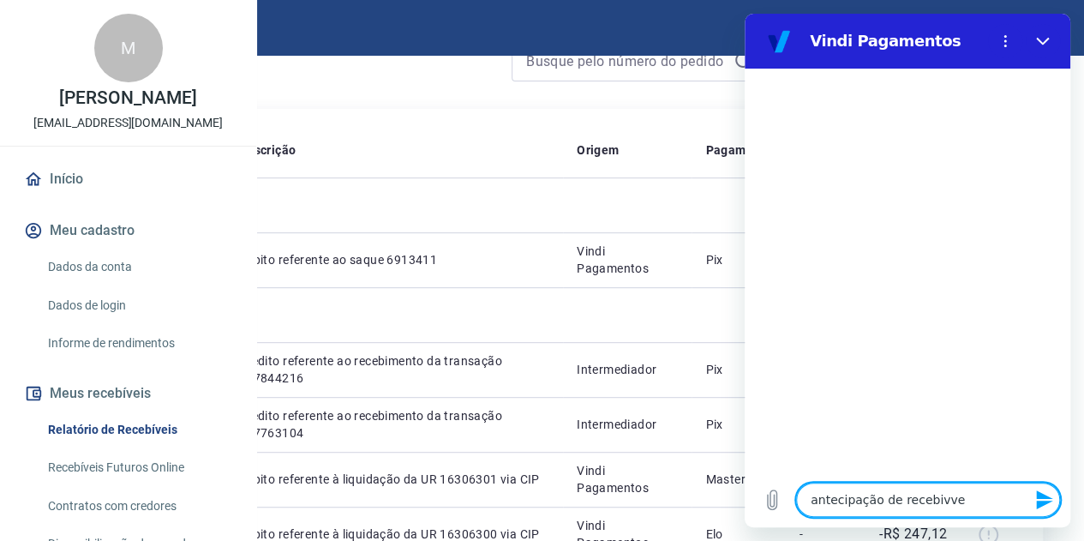
type textarea "x"
type textarea "antecipação de recebiv"
type textarea "x"
type textarea "antecipação de recebive"
type textarea "x"
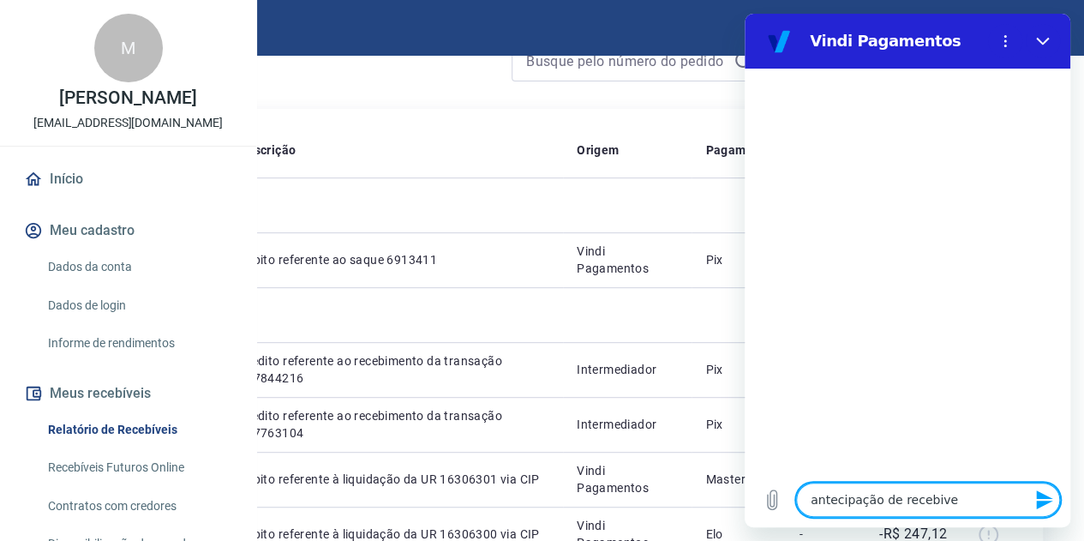
type textarea "antecipação de recebivei"
type textarea "x"
type textarea "antecipação de recebiveis"
type textarea "x"
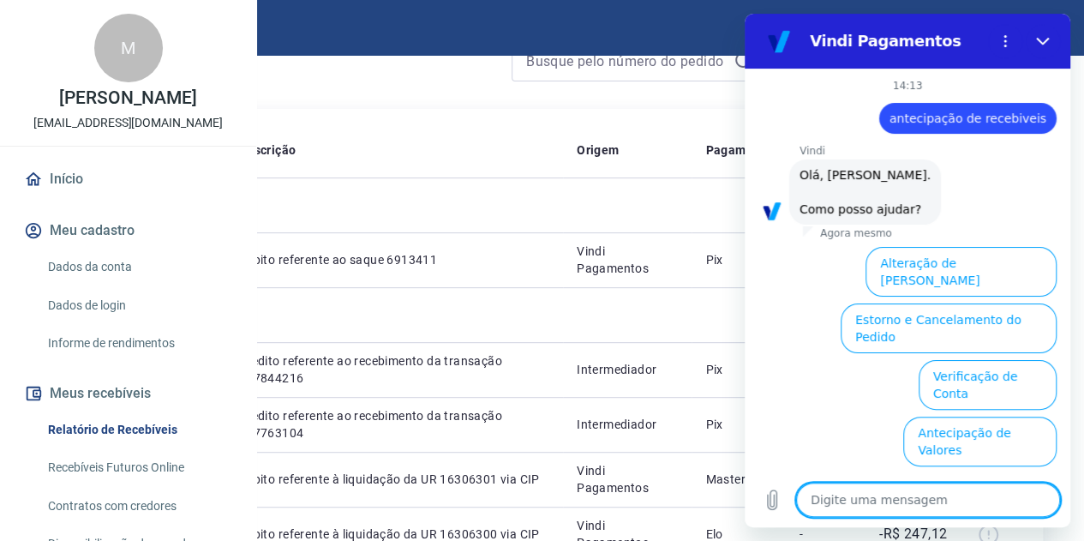
scroll to position [122, 0]
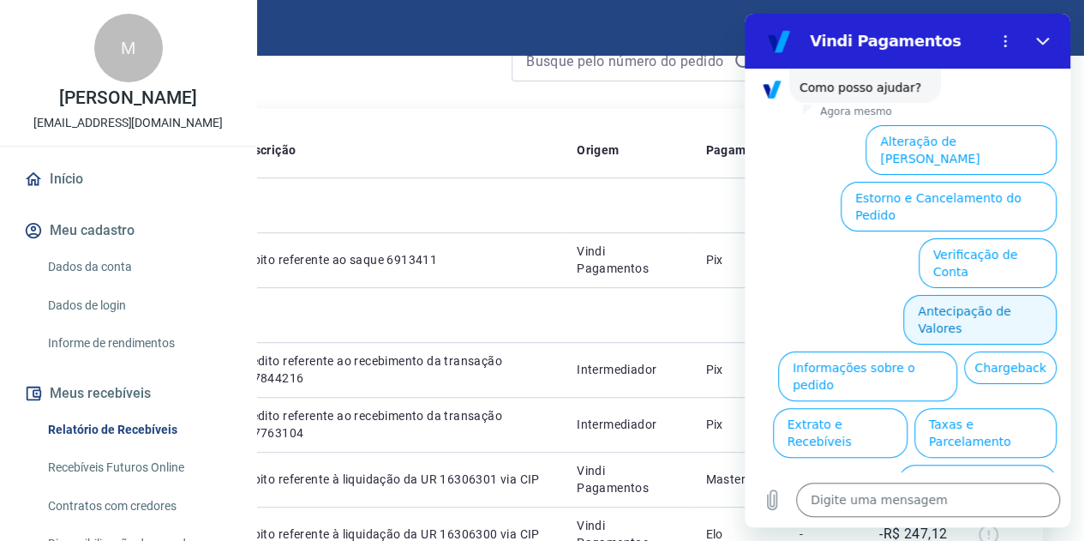
click at [988, 295] on button "Antecipação de Valores" at bounding box center [979, 320] width 153 height 50
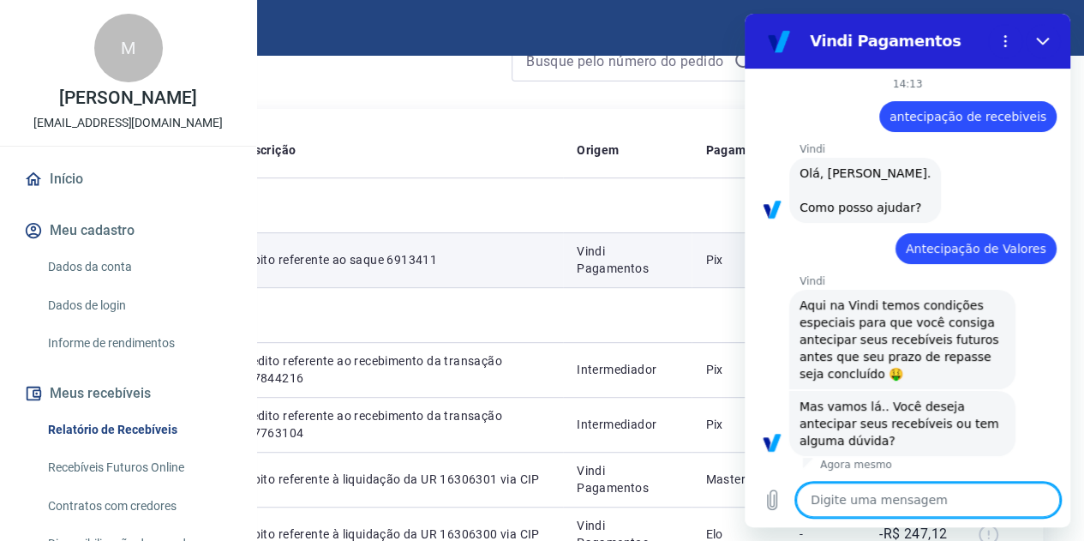
scroll to position [82, 0]
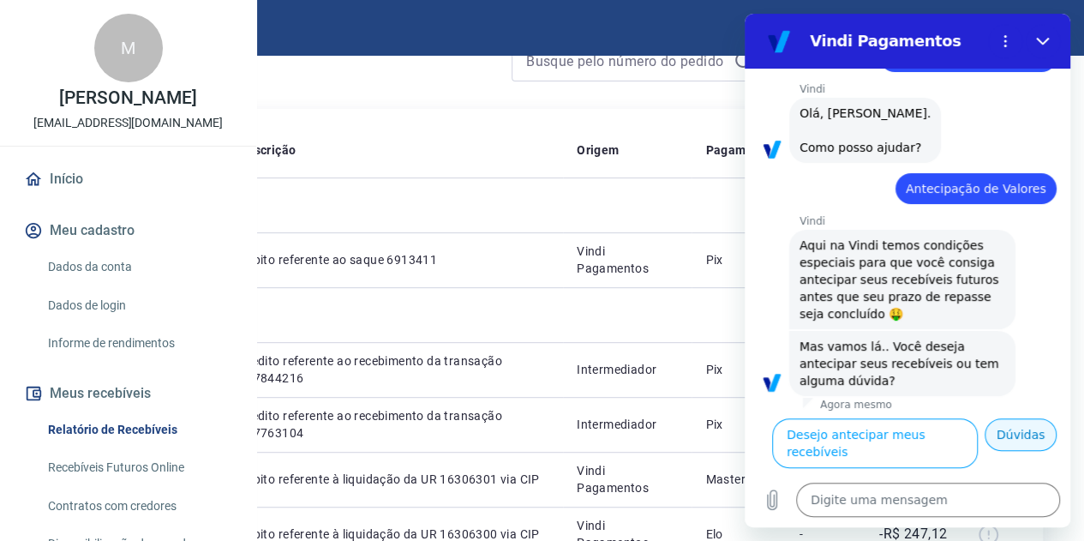
click at [985, 446] on button "Dúvidas" at bounding box center [1021, 434] width 72 height 33
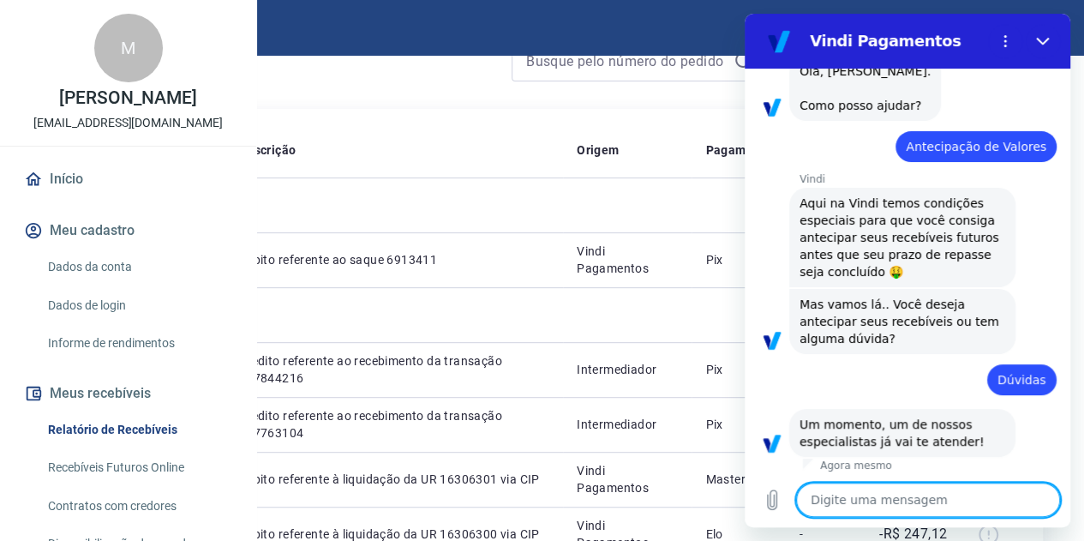
click at [848, 498] on textarea at bounding box center [928, 499] width 264 height 34
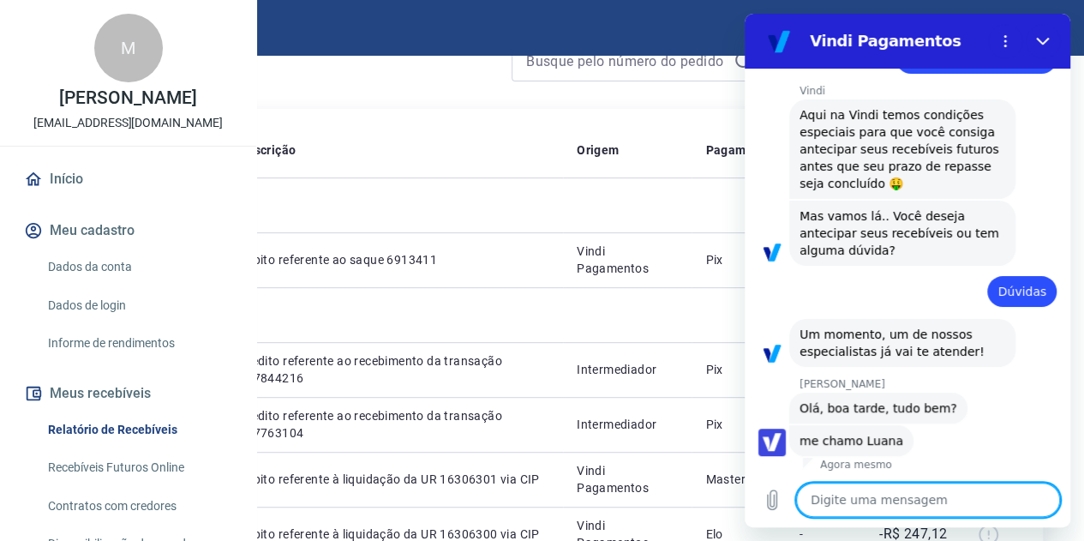
scroll to position [195, 0]
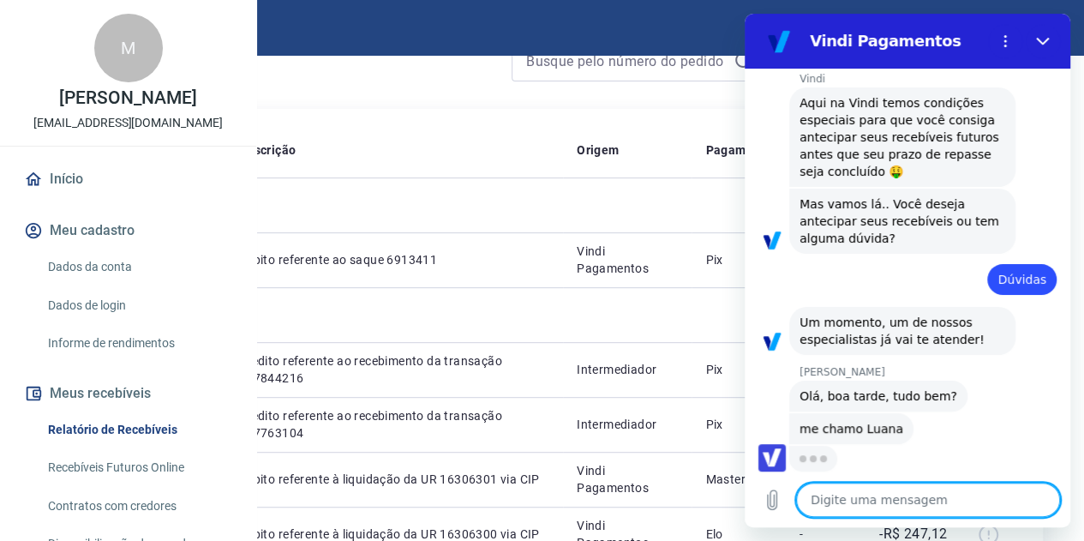
type textarea "x"
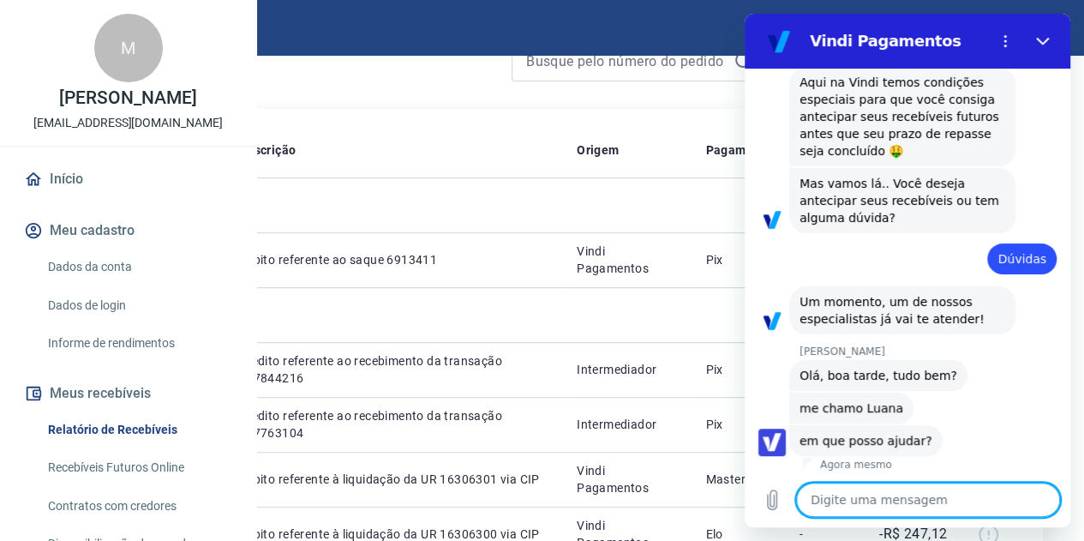
scroll to position [228, 0]
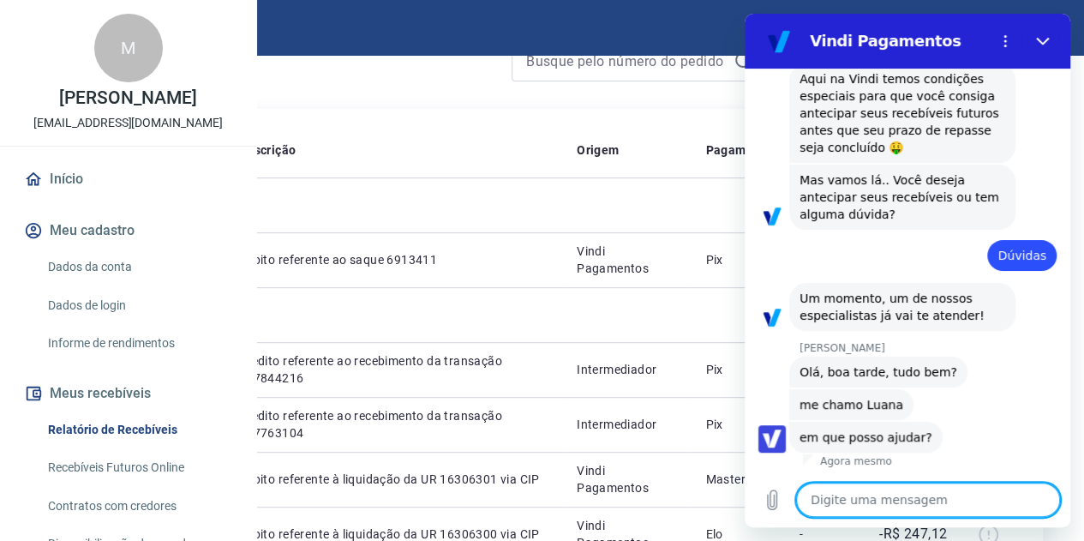
type textarea "t"
type textarea "x"
type textarea "tu"
type textarea "x"
type textarea "tud"
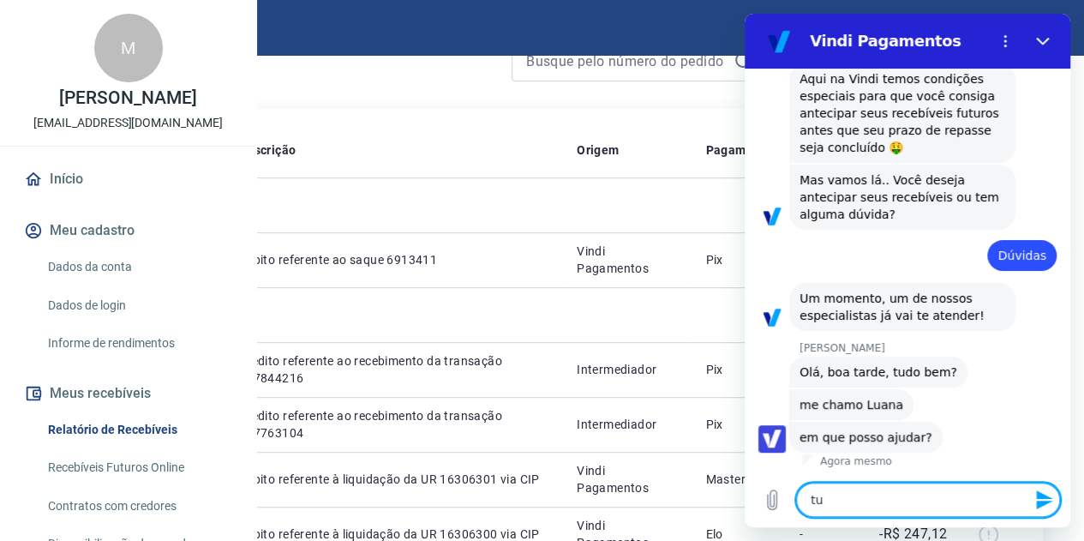
type textarea "x"
type textarea "tudo"
type textarea "x"
type textarea "tudo"
type textarea "x"
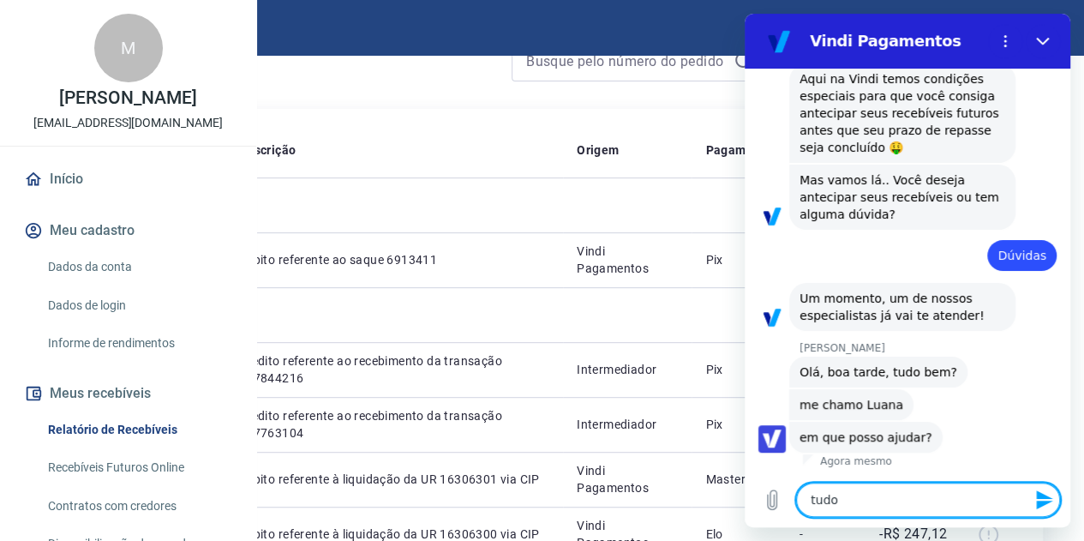
type textarea "tudo e"
type textarea "x"
type textarea "tudo e"
type textarea "x"
type textarea "tudo e v"
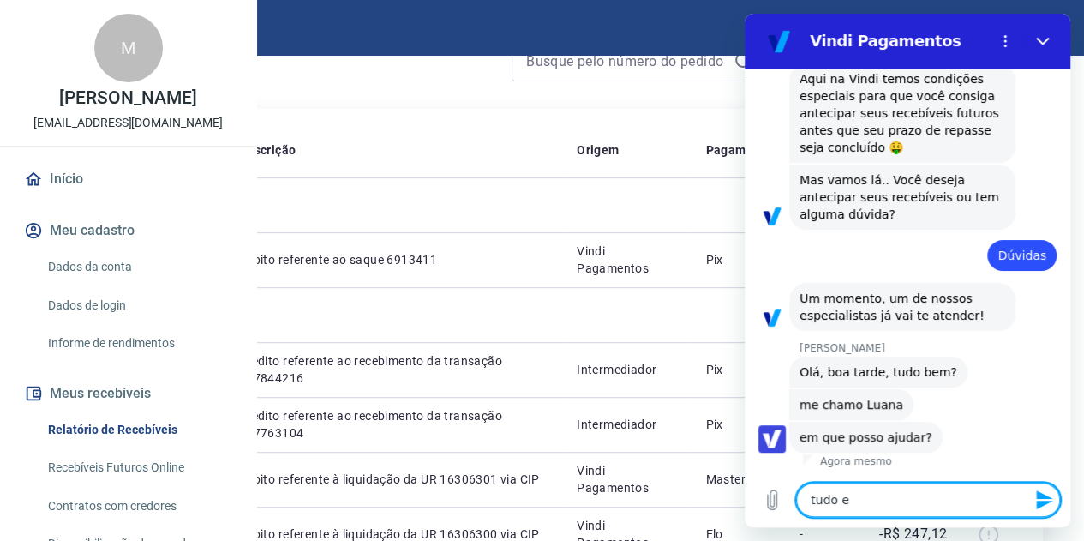
type textarea "x"
type textarea "tudo e vc"
type textarea "x"
type textarea "tudo e vc?"
type textarea "x"
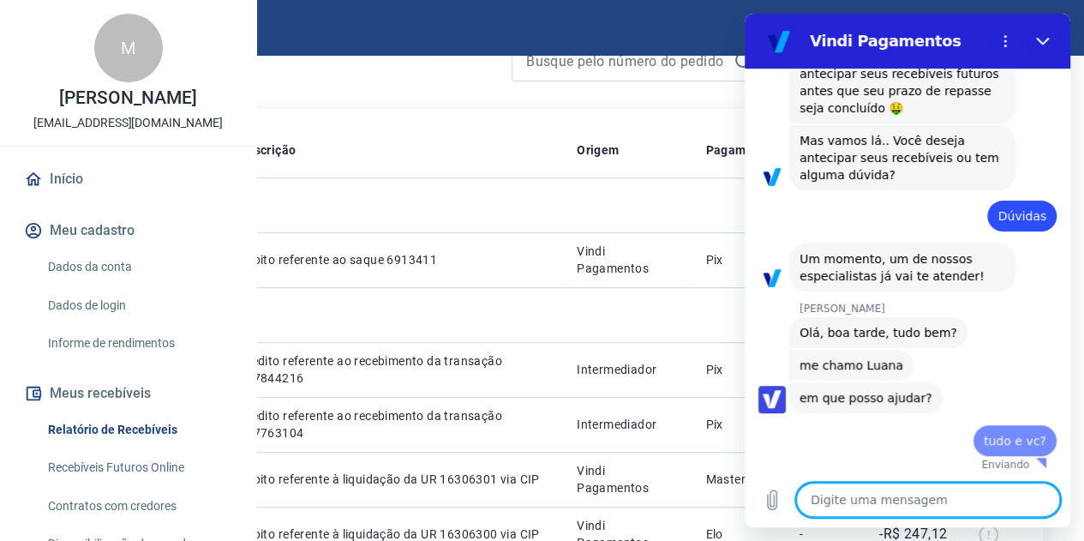
type textarea "x"
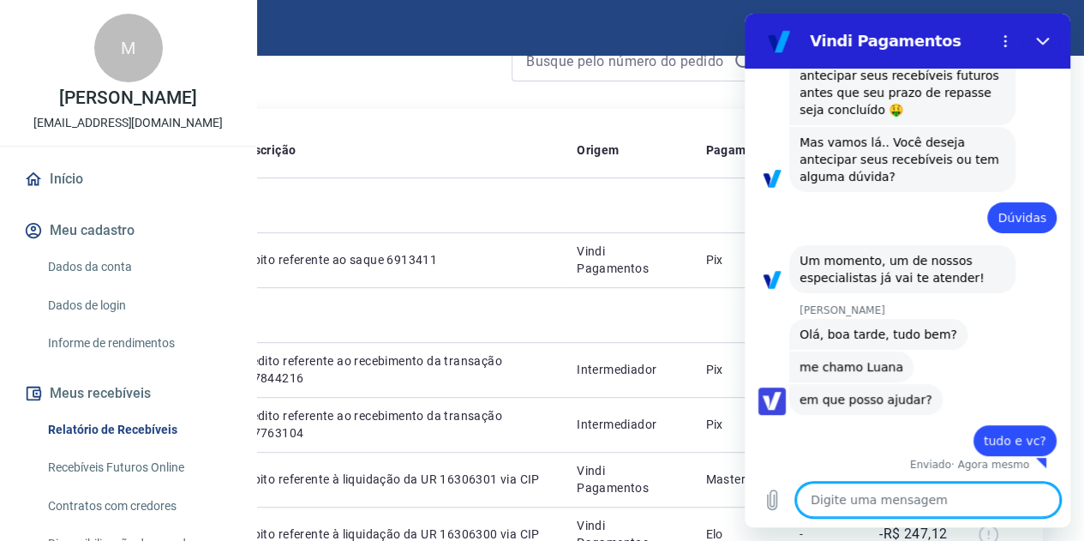
scroll to position [269, 0]
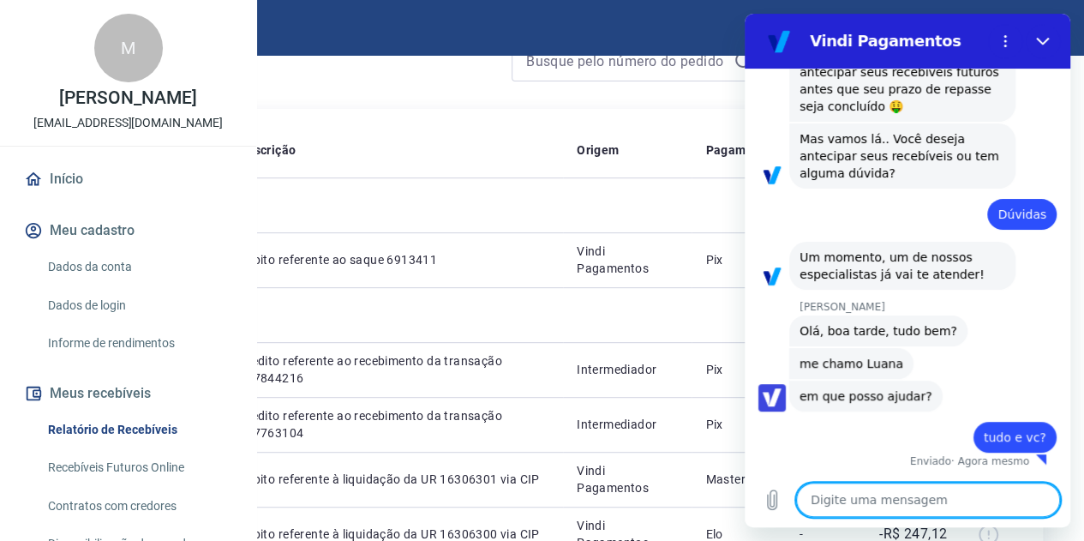
type textarea "f"
type textarea "x"
type textarea "fi"
type textarea "x"
type textarea "fiz"
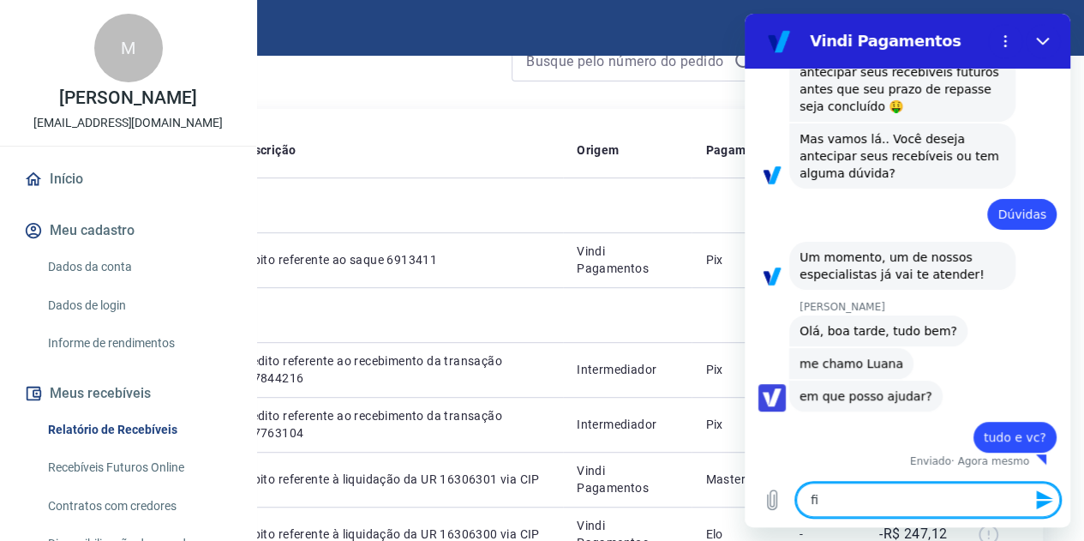
type textarea "x"
type textarea "fiz"
type textarea "x"
type textarea "fiz u"
type textarea "x"
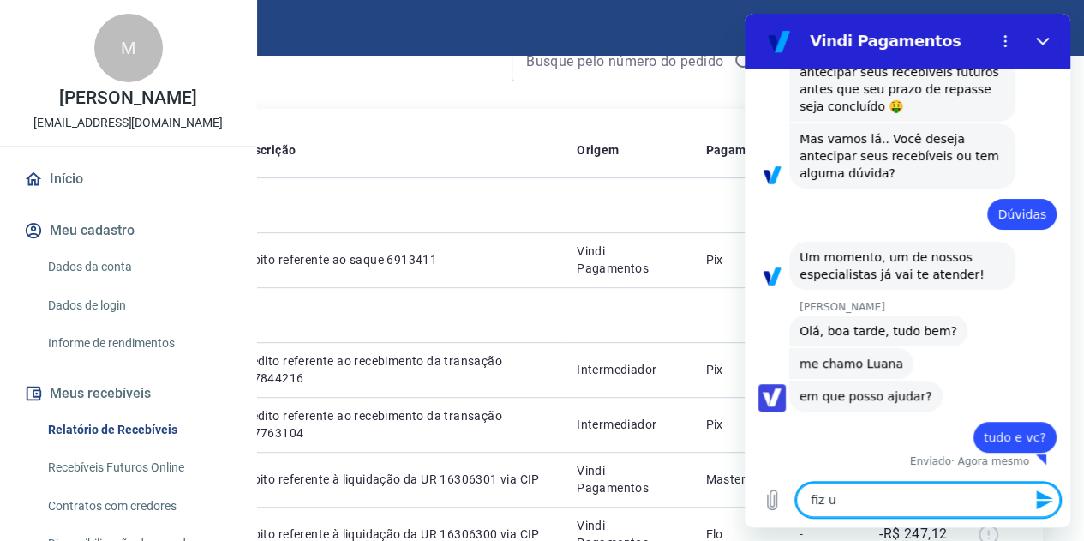
type textarea "fiz um"
type textarea "x"
type textarea "fiz um"
type textarea "x"
type textarea "fiz um p"
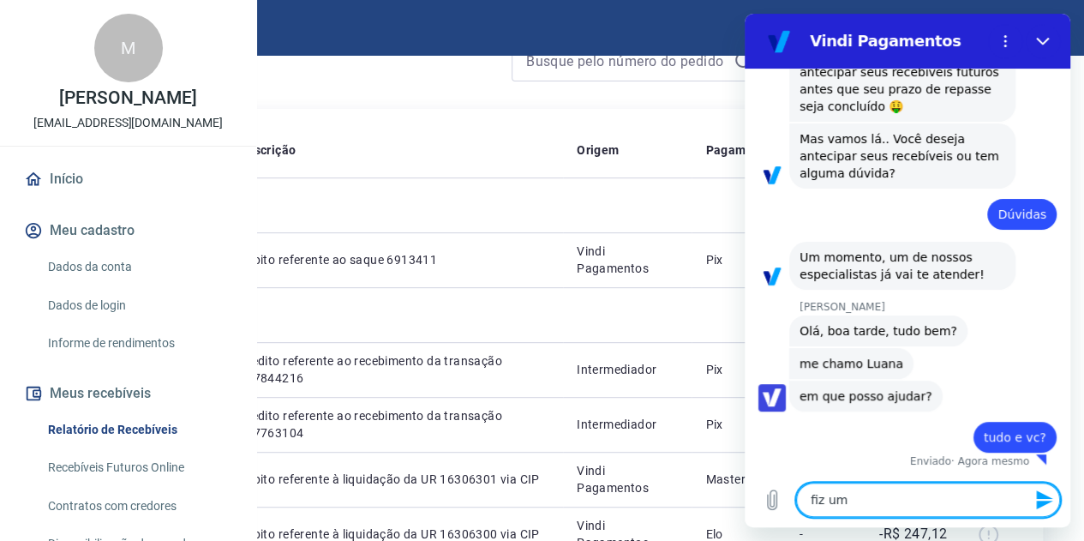
type textarea "x"
type textarea "fiz um pe"
type textarea "x"
type textarea "fiz um ped"
type textarea "x"
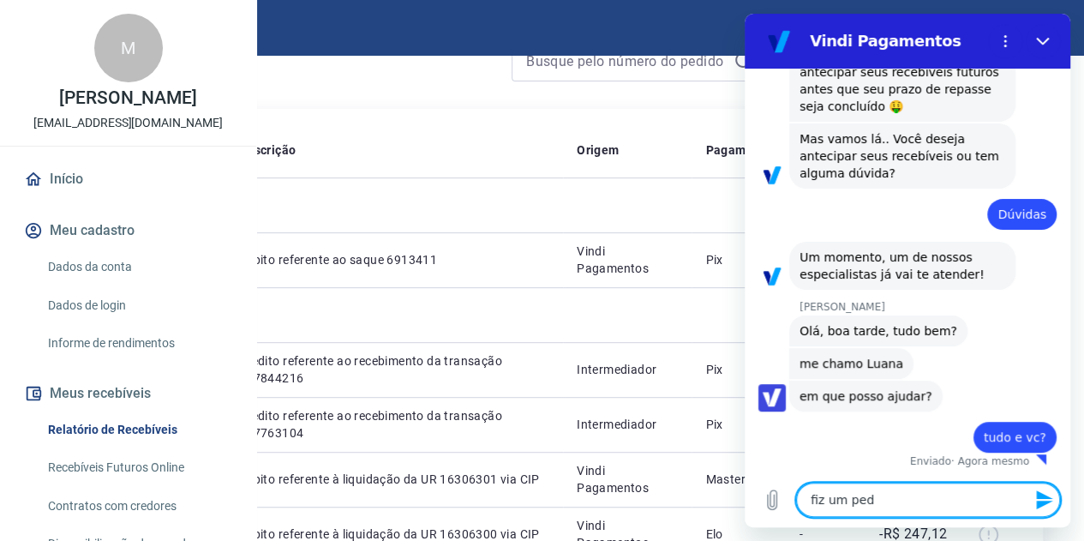
type textarea "fiz um pedi"
type textarea "x"
type textarea "fiz um pedid"
type textarea "x"
type textarea "fiz um pedido"
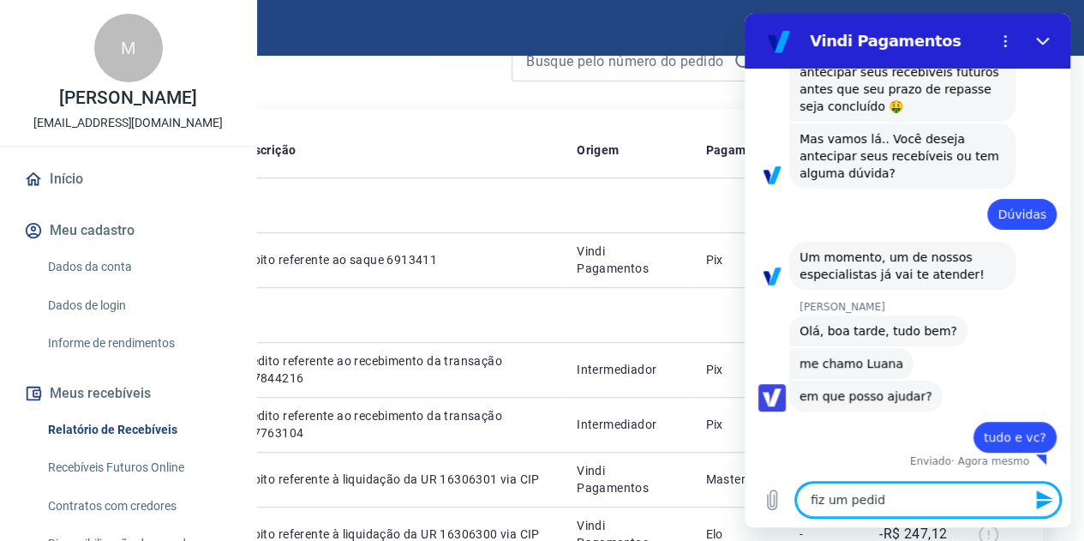
type textarea "x"
type textarea "fiz um pedido"
type textarea "x"
type textarea "fiz um pedido d"
type textarea "x"
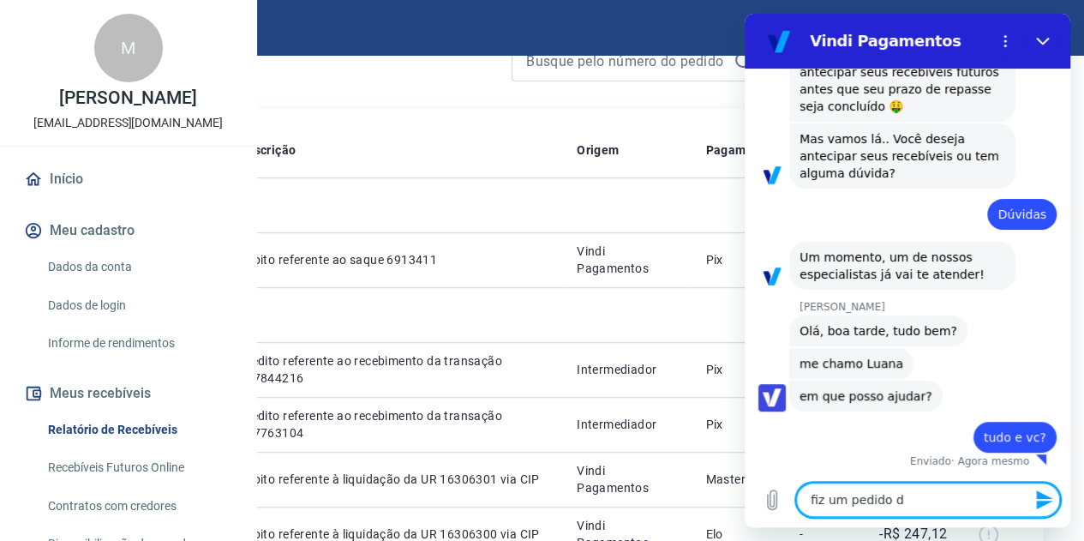
type textarea "fiz um pedido de"
type textarea "x"
type textarea "fiz um pedido de"
type textarea "x"
type textarea "fiz um pedido de a"
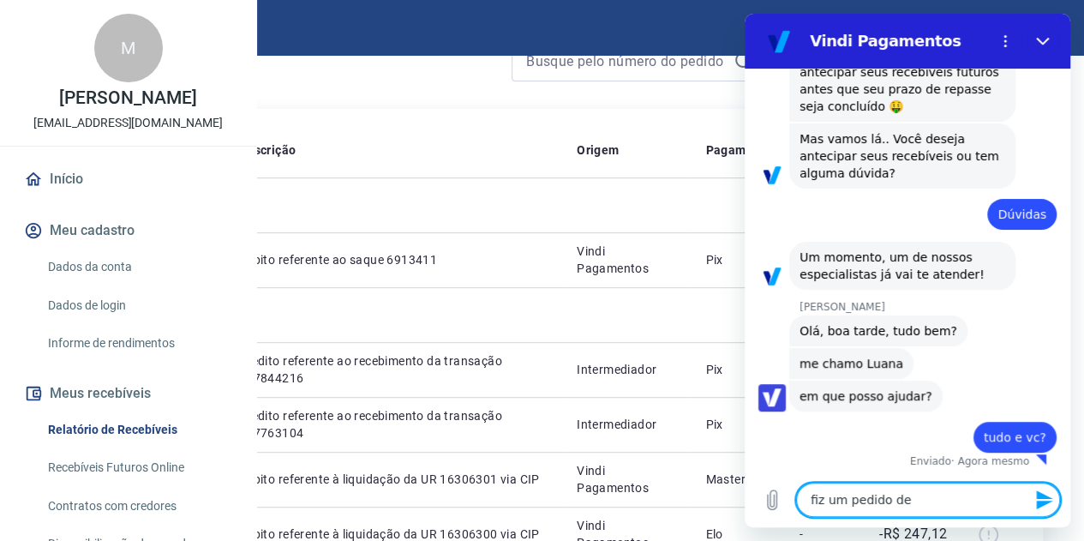
type textarea "x"
type textarea "fiz um pedido de an"
type textarea "x"
type textarea "fiz um pedido de ant"
type textarea "x"
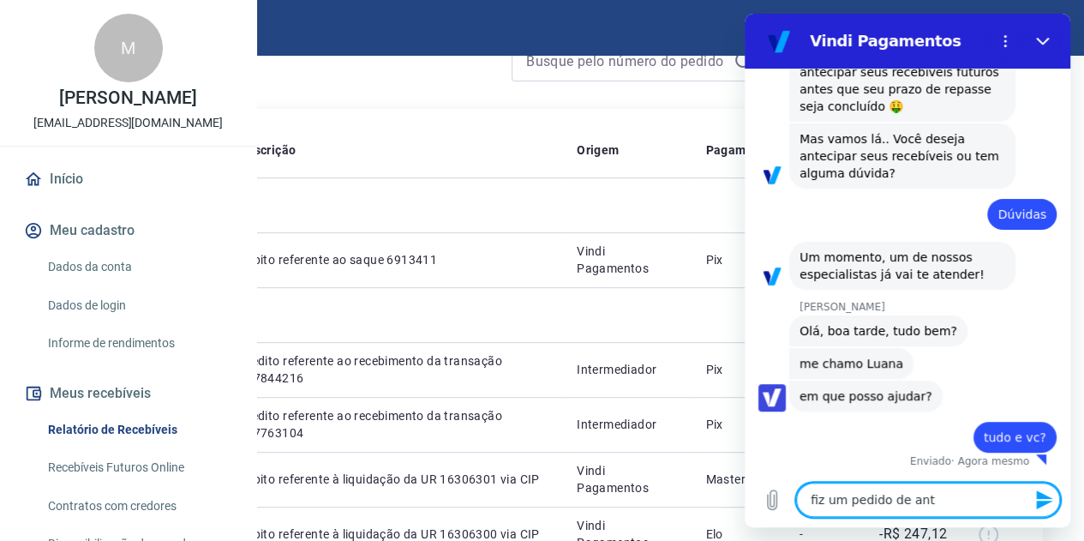
type textarea "fiz um pedido de ante"
type textarea "x"
type textarea "fiz um pedido de antec"
type textarea "x"
type textarea "fiz um pedido de anteci"
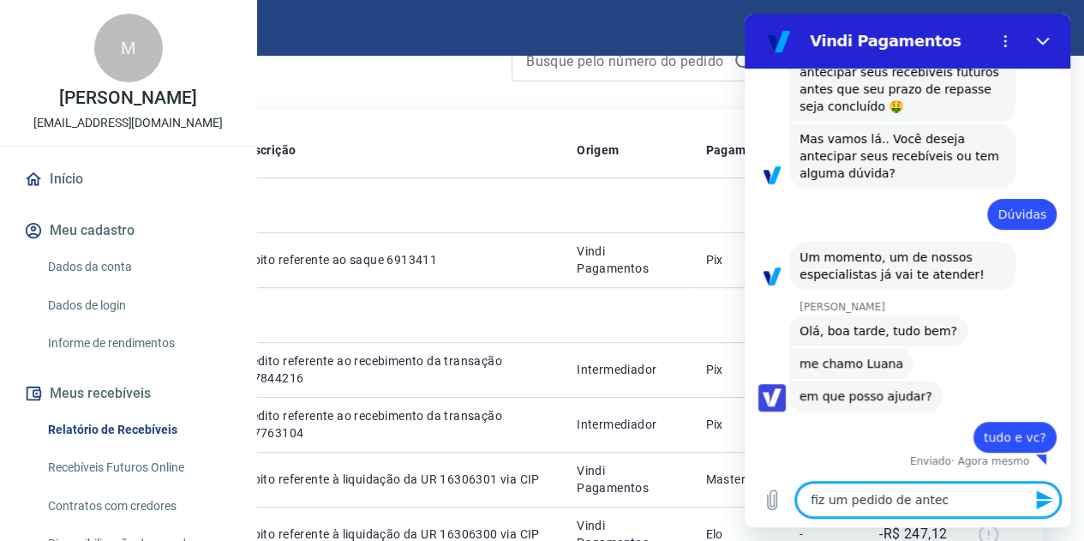
type textarea "x"
type textarea "fiz um pedido de antecip"
type textarea "x"
type textarea "fiz um pedido de antecipa"
type textarea "x"
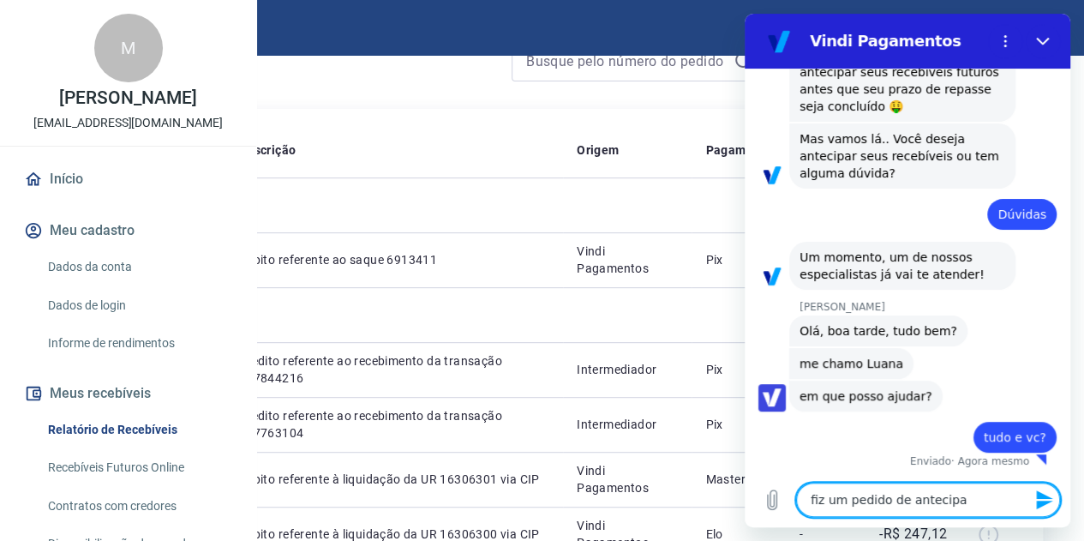
type textarea "fiz um pedido de antecipaç"
type textarea "x"
type textarea "fiz um pedido de antecipaçã"
type textarea "x"
type textarea "fiz um pedido de antecipação"
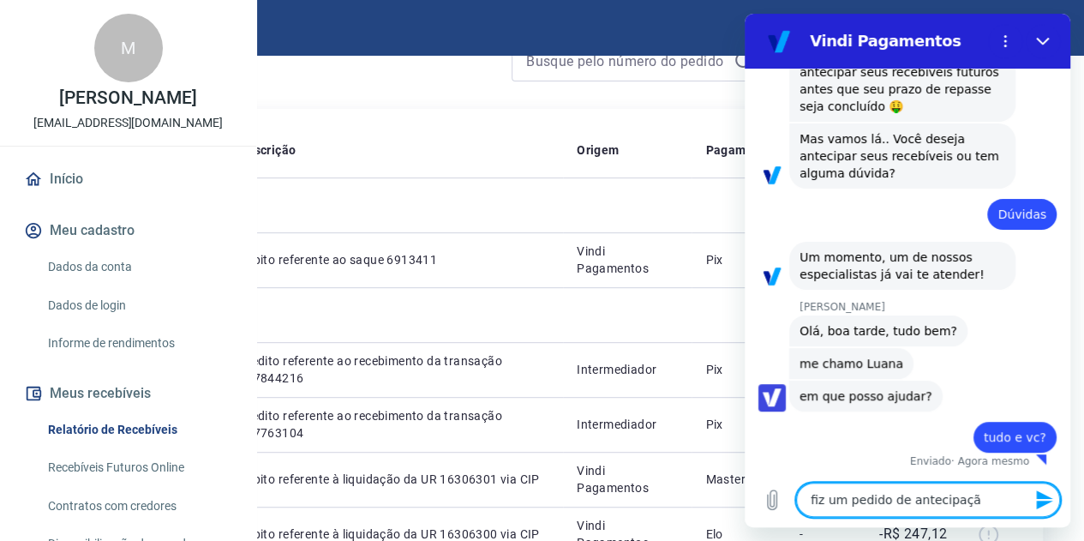
type textarea "x"
type textarea "fiz um pedido de antecipação"
type textarea "x"
type textarea "fiz um pedido de antecipação o"
type textarea "x"
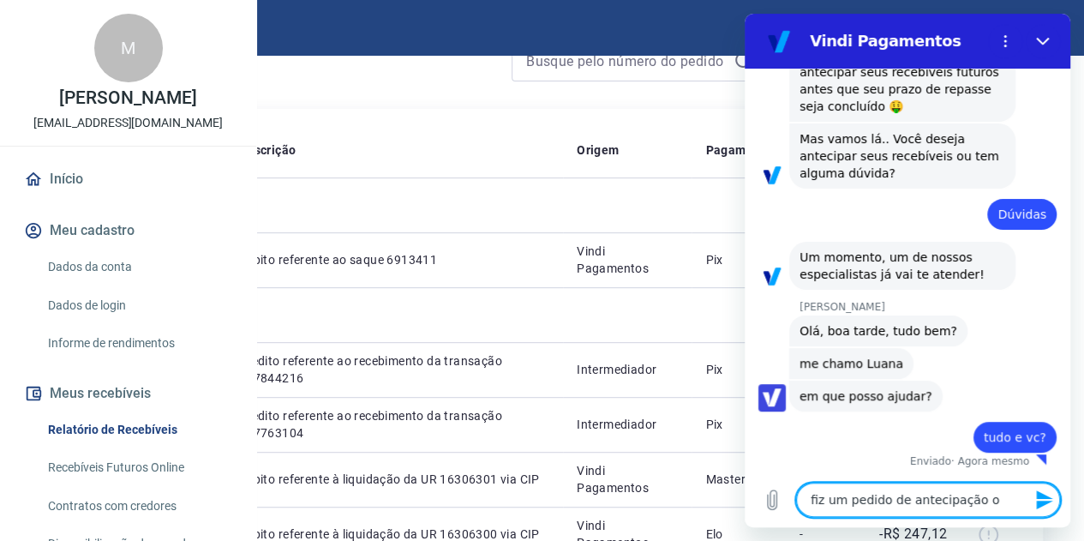
type textarea "fiz um pedido de antecipação on"
type textarea "x"
type textarea "fiz um pedido de antecipação ont"
type textarea "x"
type textarea "fiz um pedido de antecipação onte"
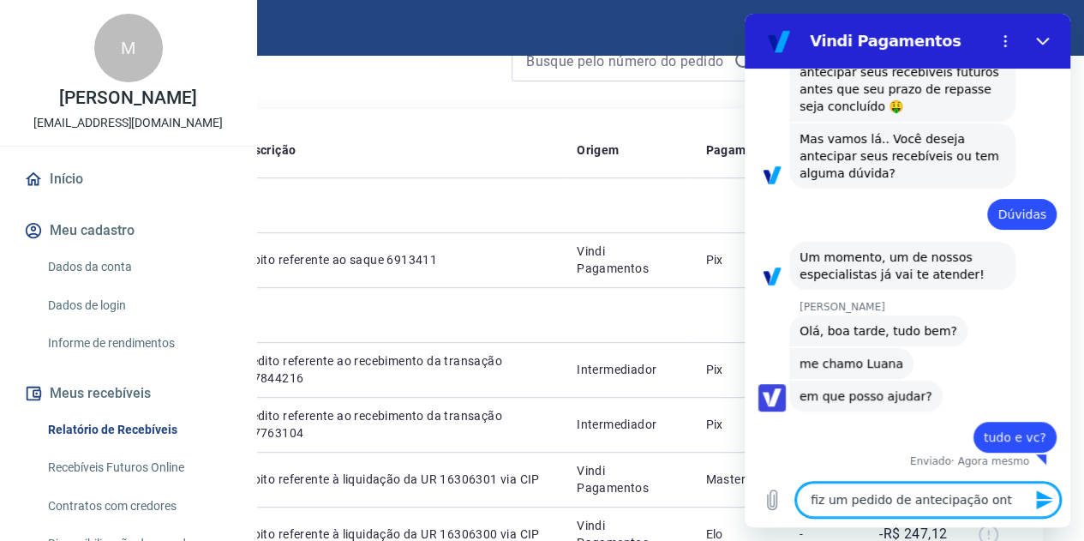
type textarea "x"
type textarea "fiz um pedido de antecipação ontem"
type textarea "x"
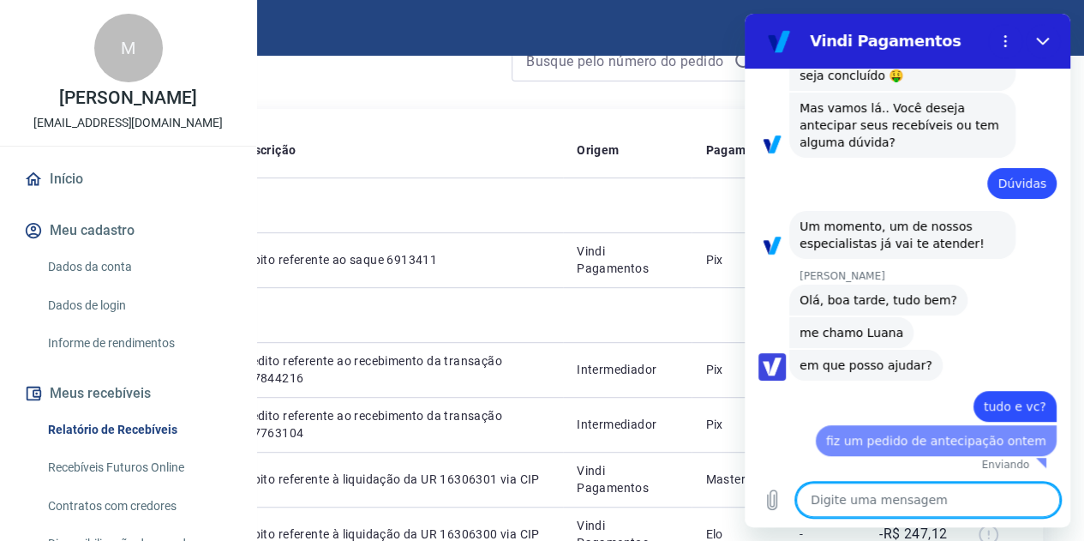
type textarea "m"
type textarea "x"
type textarea "ma"
type textarea "x"
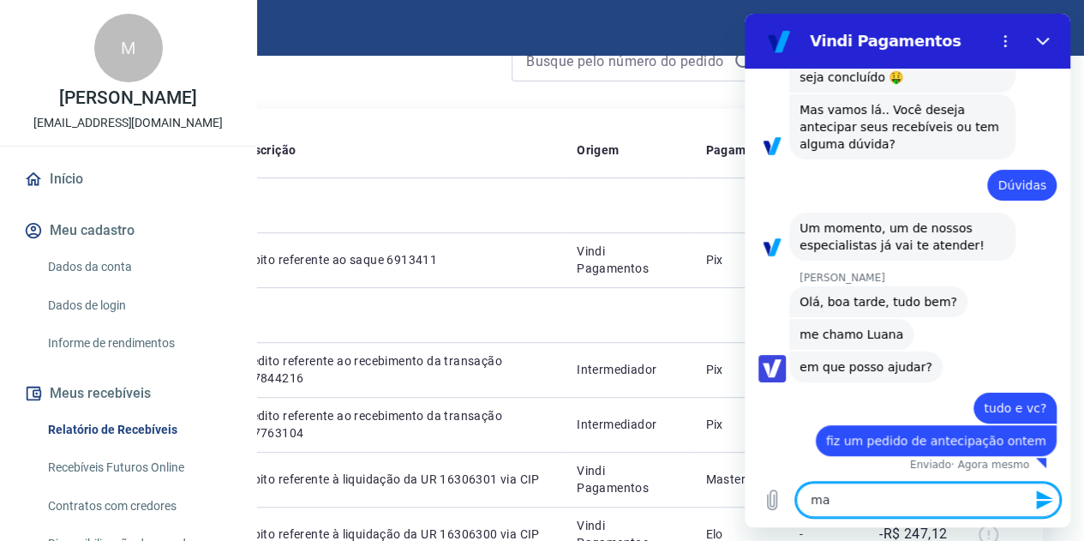
type textarea "mas"
type textarea "x"
type textarea "mas"
type textarea "x"
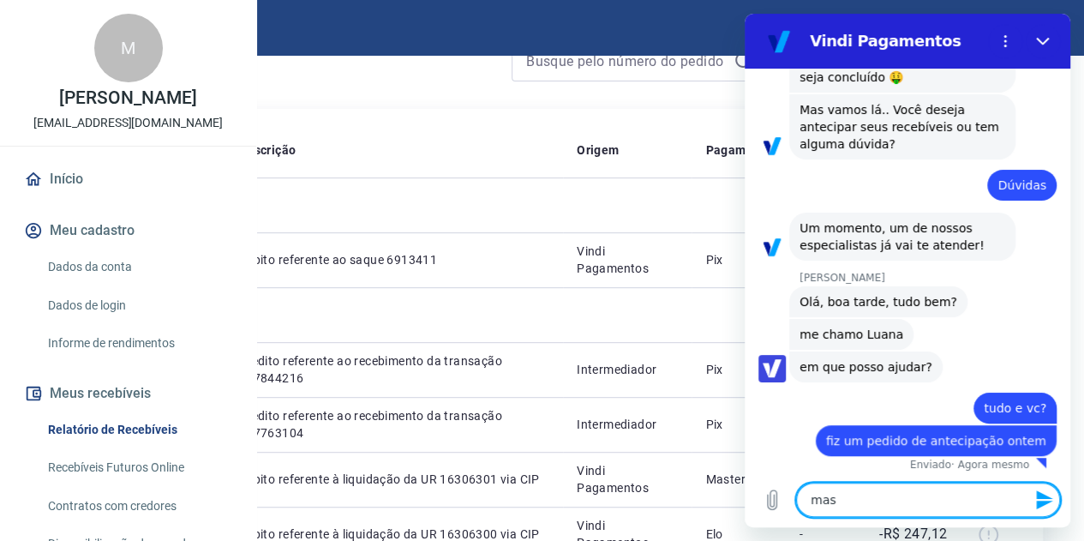
type textarea "mas a"
type textarea "x"
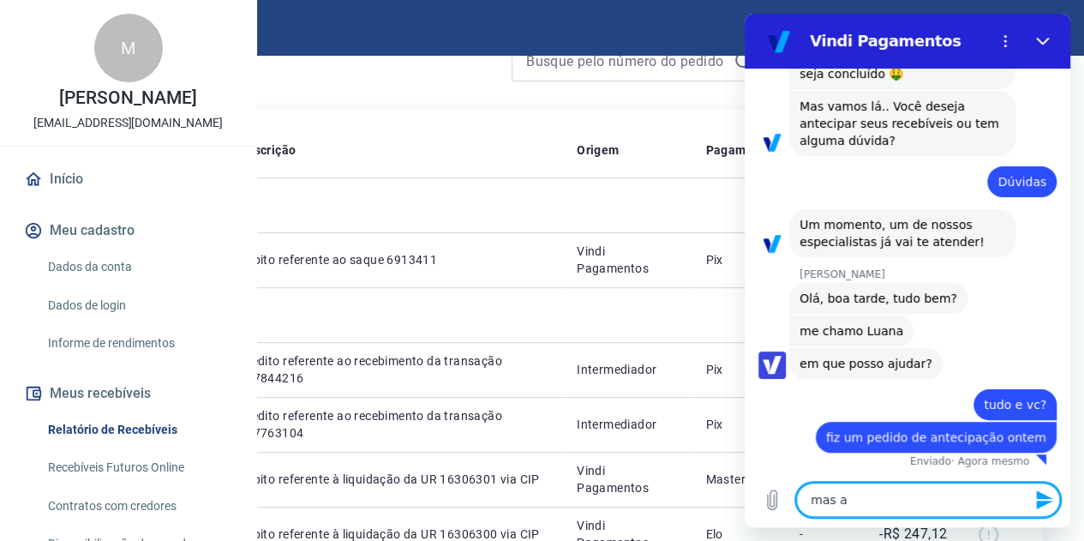
type textarea "mas ag"
type textarea "x"
type textarea "mas ago"
type textarea "x"
type textarea "mas agor"
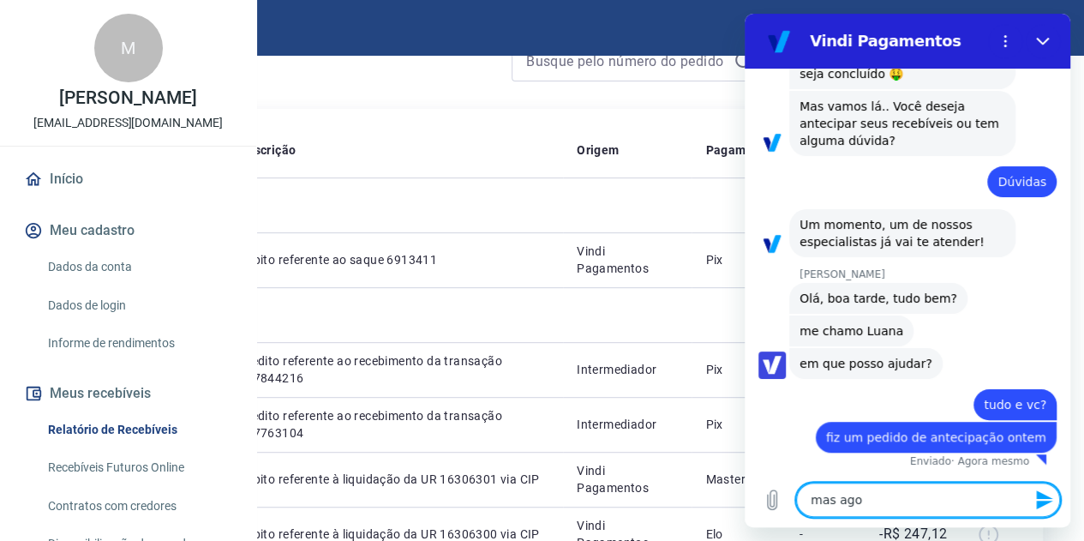
type textarea "x"
type textarea "mas agora"
type textarea "x"
type textarea "mas agora"
type textarea "x"
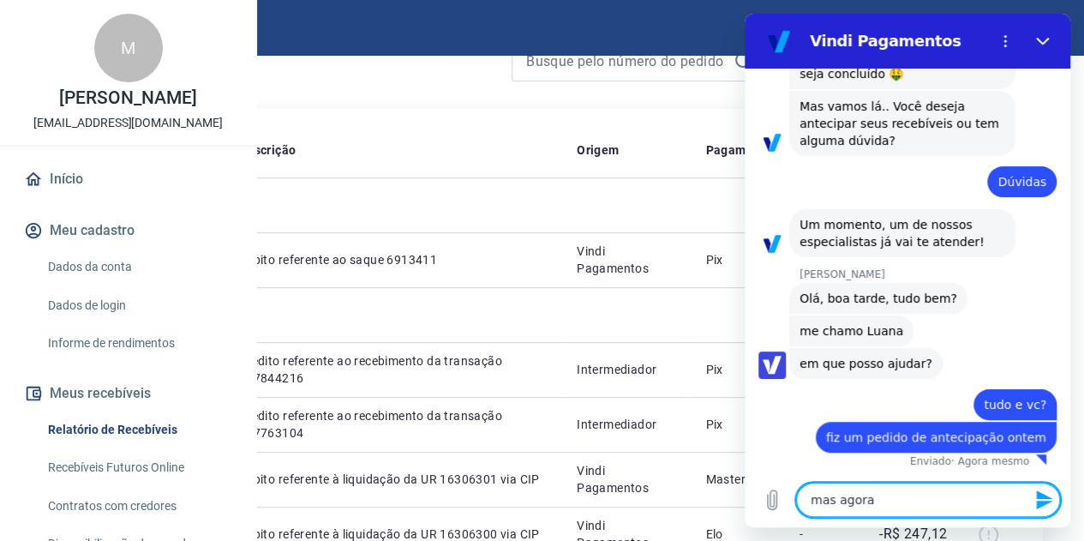
type textarea "mas agora e"
type textarea "x"
type textarea "mas agora es"
type textarea "x"
type textarea "mas agora est"
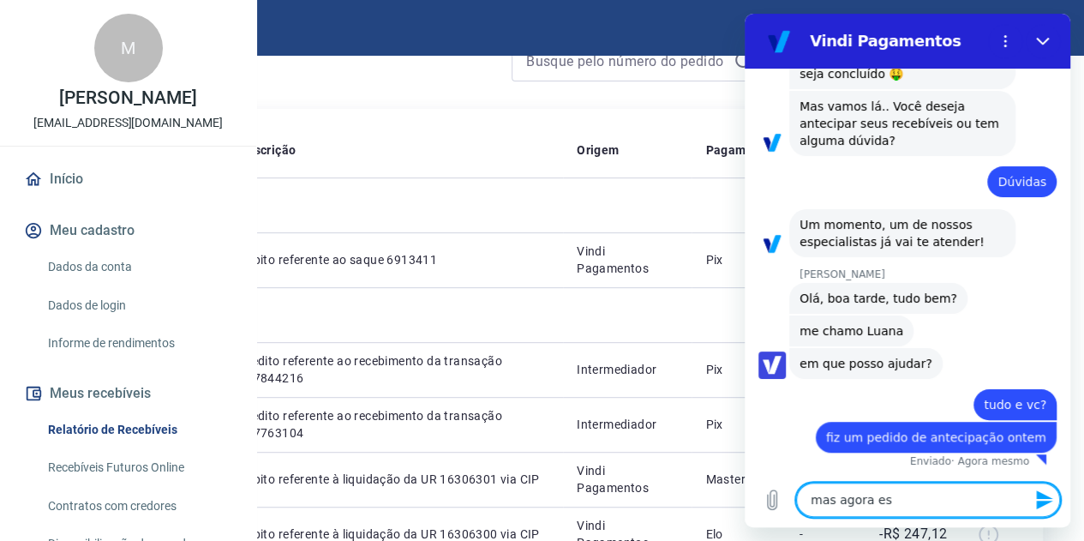
type textarea "x"
type textarea "mas agora esto"
type textarea "x"
type textarea "mas agora estou"
type textarea "x"
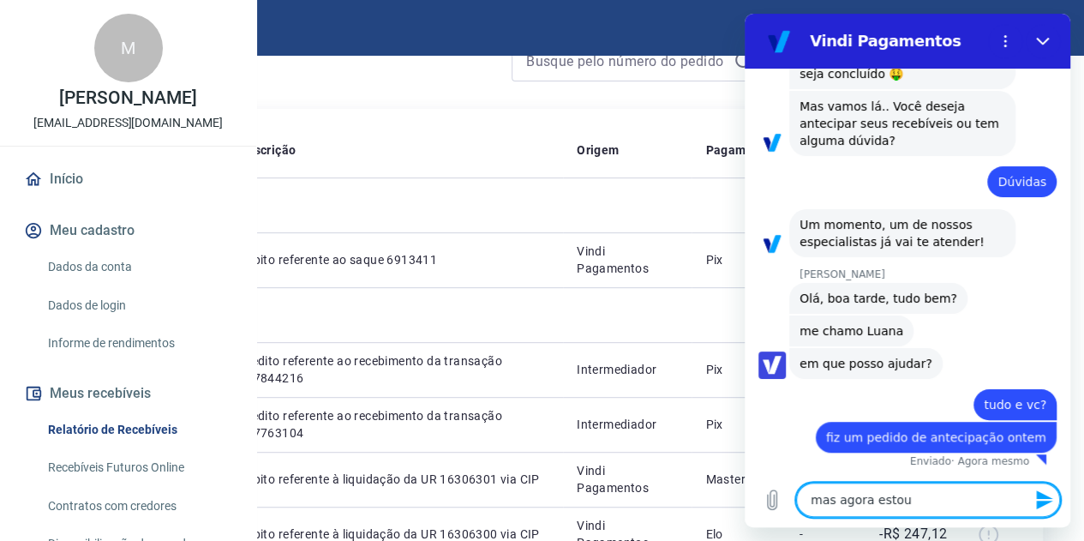
type textarea "mas agora estou"
type textarea "x"
type textarea "mas agora estou c"
type textarea "x"
type textarea "mas agora estou co"
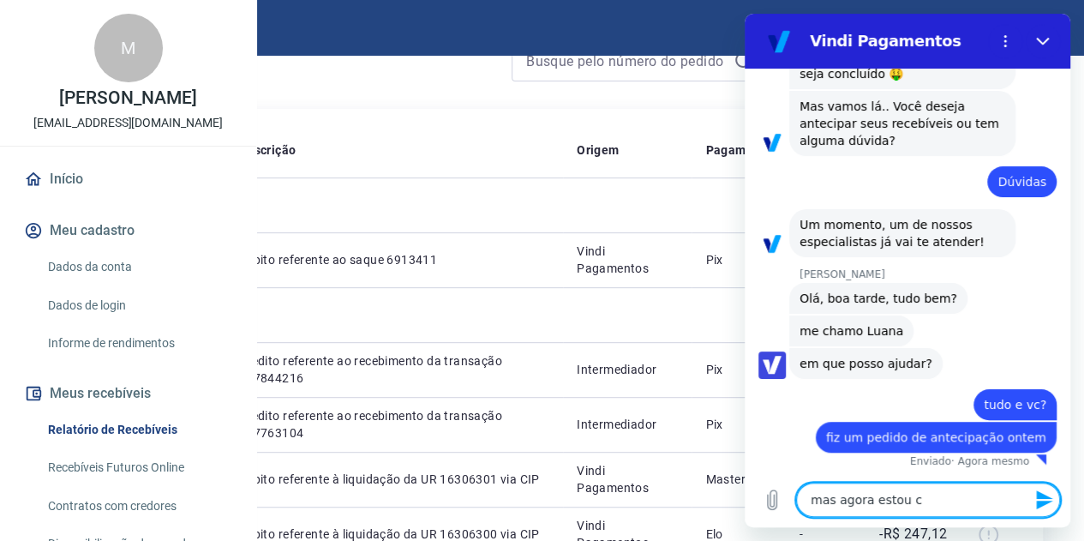
type textarea "x"
type textarea "mas agora estou con"
type textarea "x"
type textarea "mas agora estou conf"
type textarea "x"
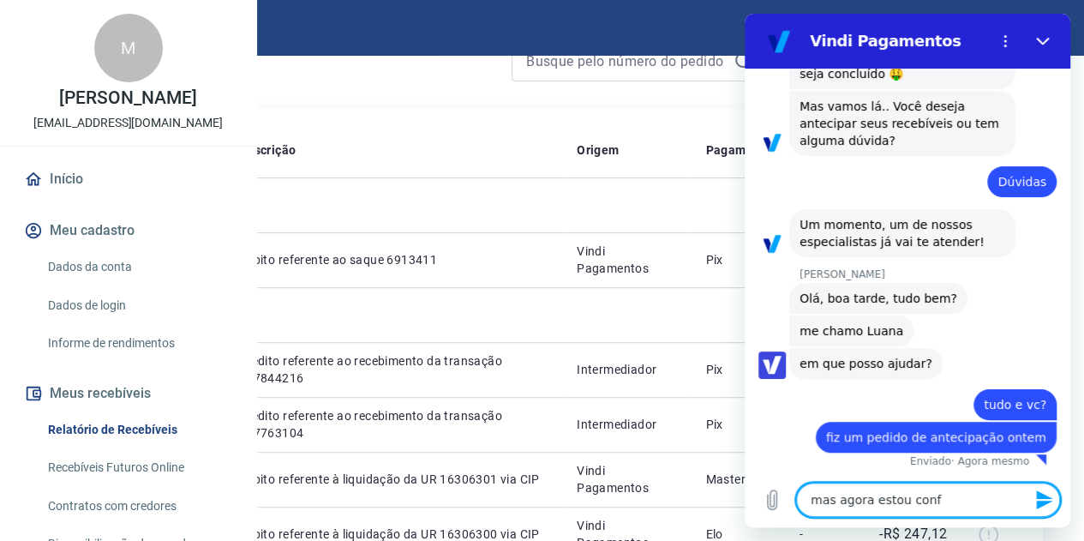
type textarea "mas agora estou confi"
type textarea "x"
type textarea "mas agora estou conf"
type textarea "x"
type textarea "mas agora estou confs"
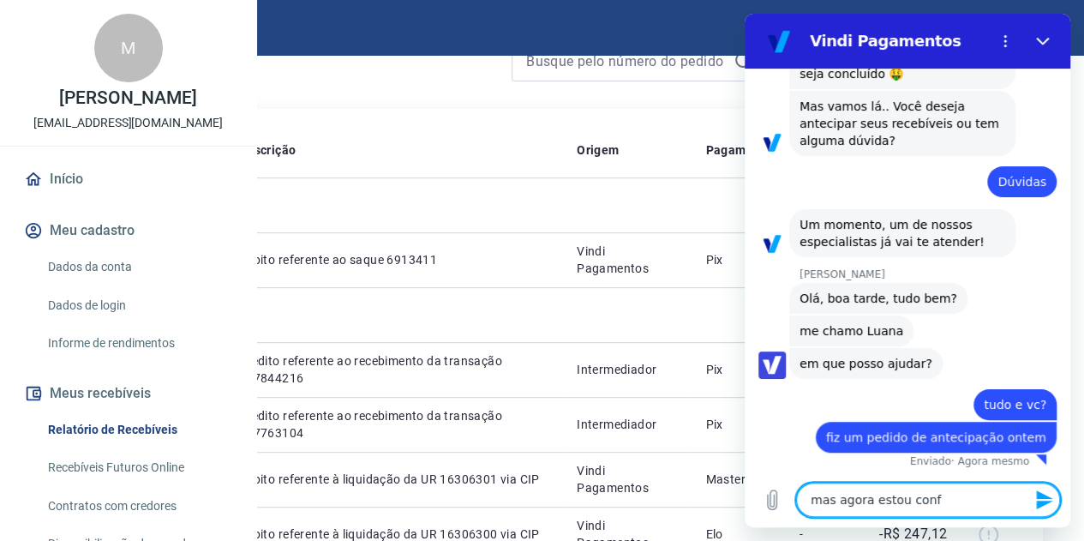
type textarea "x"
type textarea "mas agora estou conf"
type textarea "x"
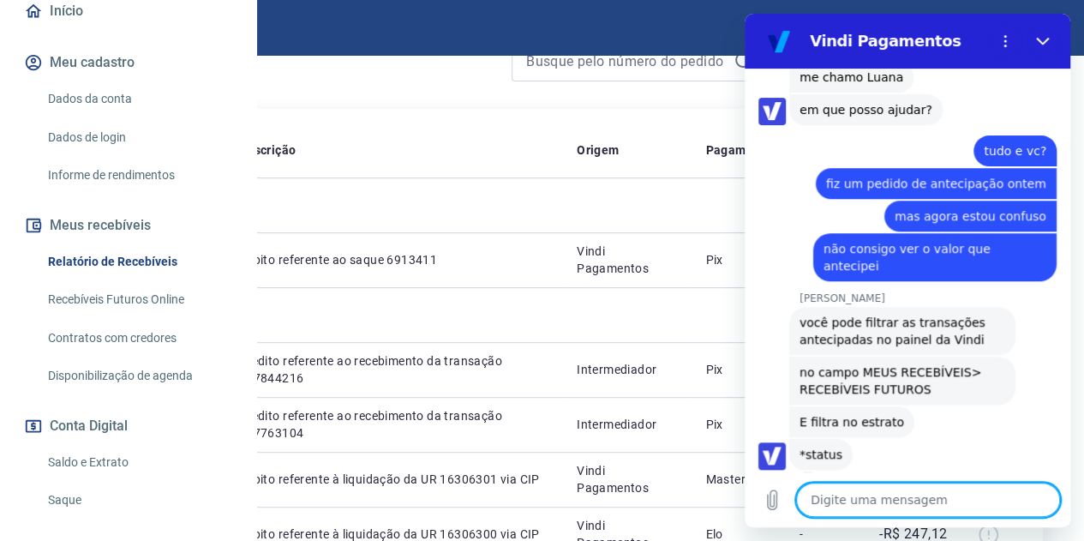
scroll to position [171, 0]
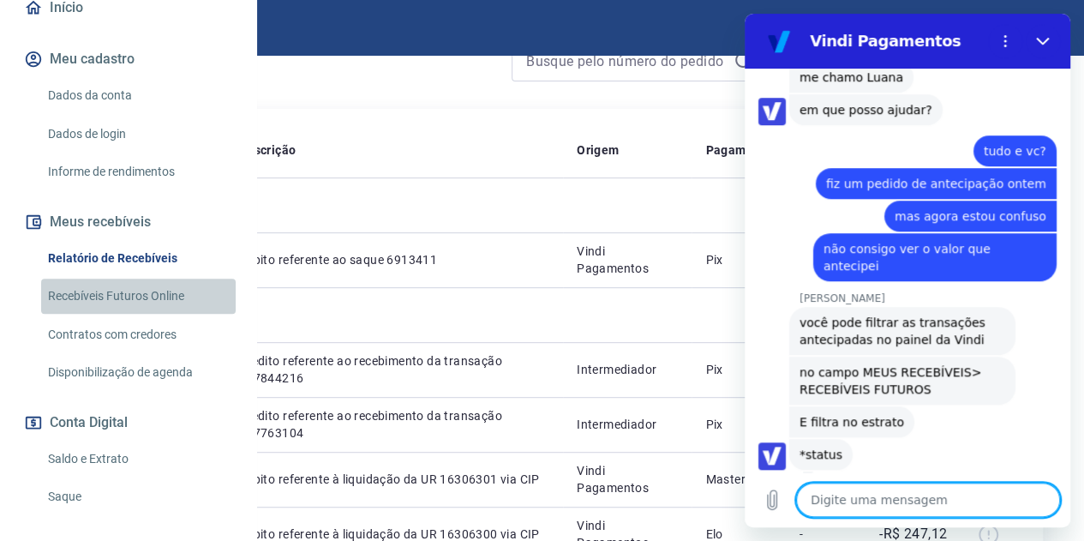
click at [145, 314] on link "Recebíveis Futuros Online" at bounding box center [138, 295] width 195 height 35
